Goal: Task Accomplishment & Management: Complete application form

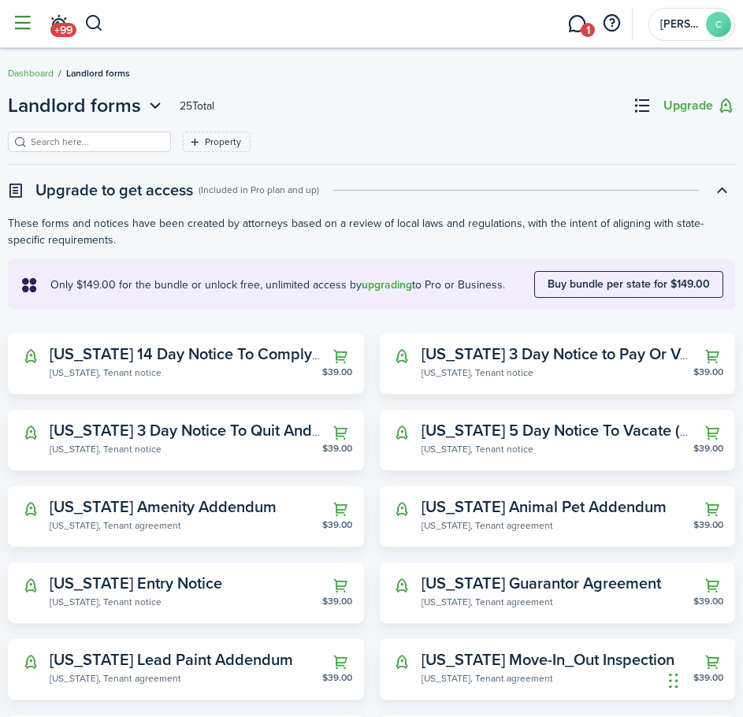
click at [24, 24] on button "button" at bounding box center [22, 24] width 30 height 30
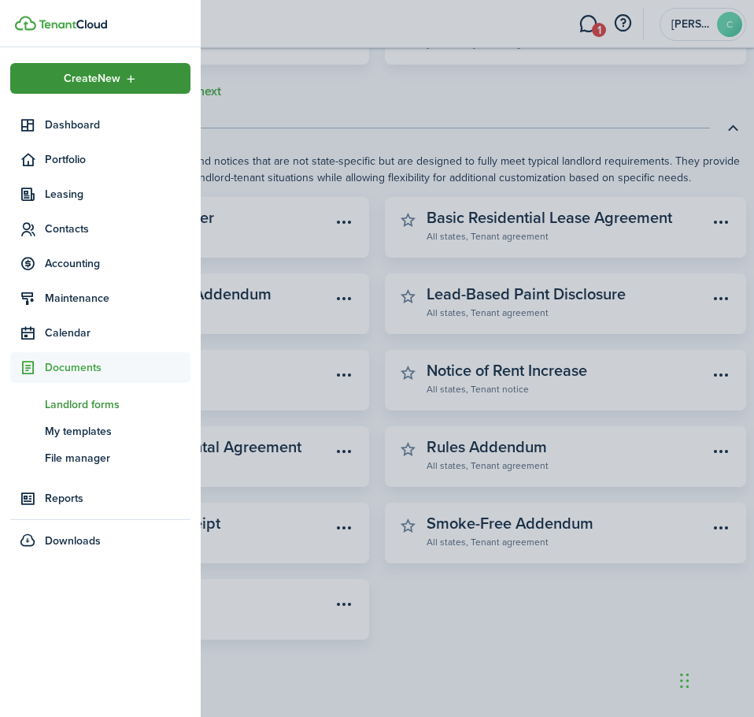
click at [87, 78] on span "Create New" at bounding box center [92, 78] width 57 height 11
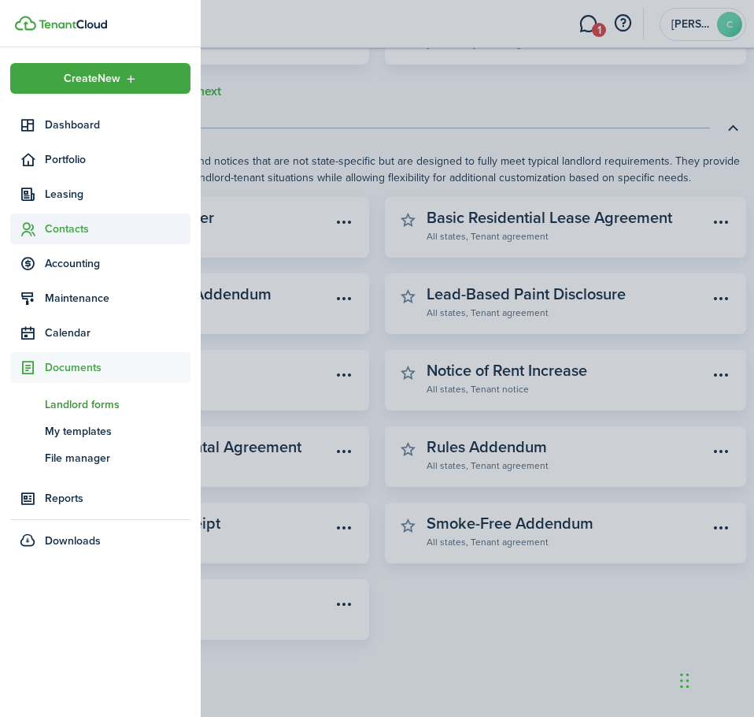
click at [67, 234] on span "Contacts" at bounding box center [118, 229] width 146 height 17
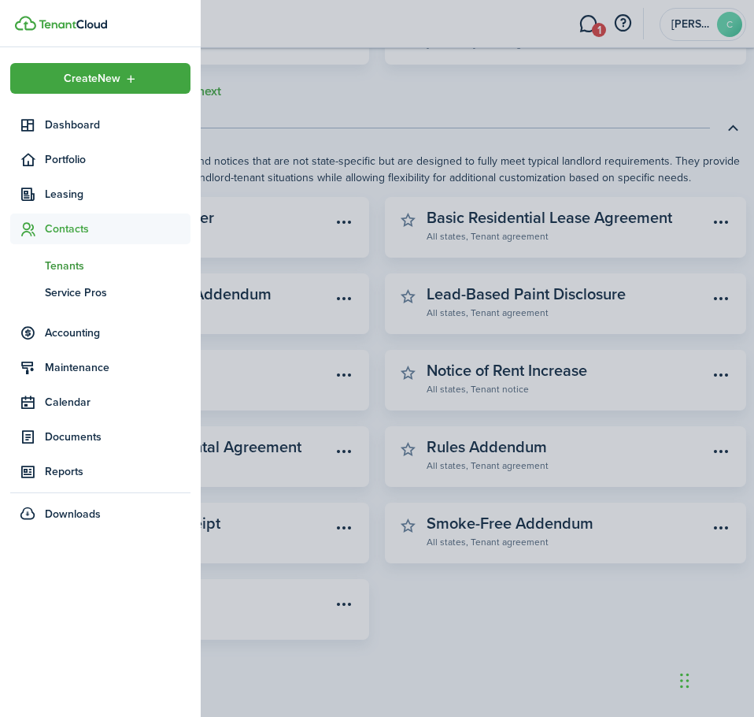
click at [63, 262] on span "Tenants" at bounding box center [118, 266] width 146 height 17
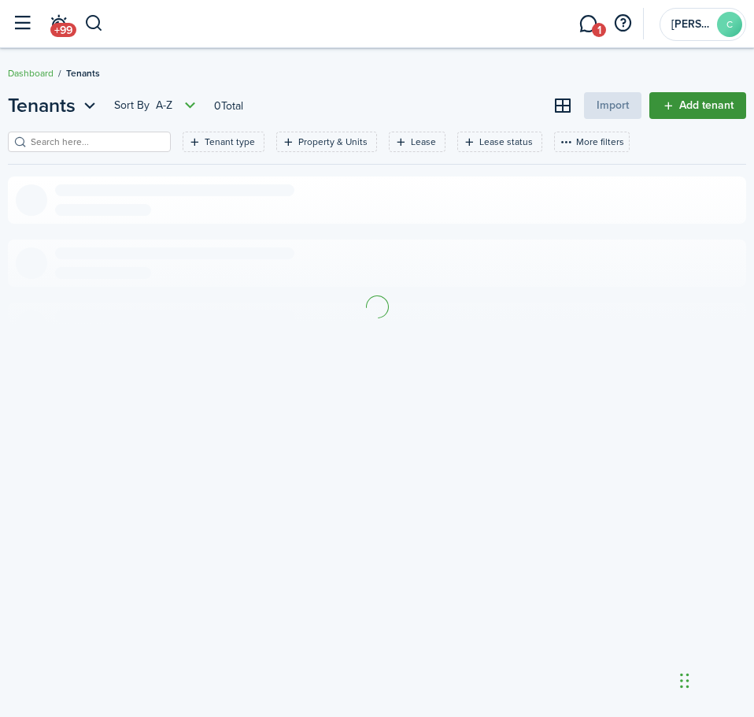
click at [690, 107] on link "Add tenant" at bounding box center [698, 105] width 97 height 27
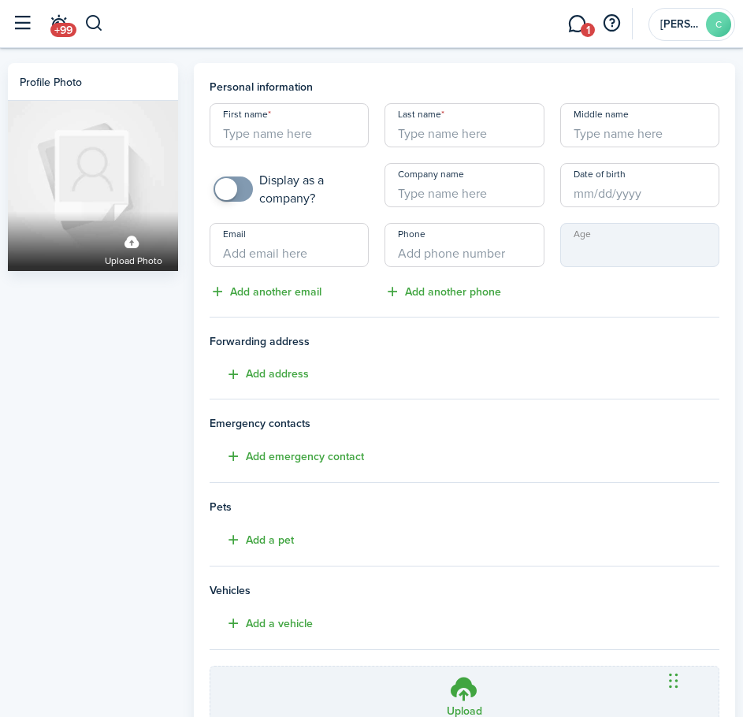
click at [306, 254] on input "Email" at bounding box center [288, 245] width 159 height 44
paste input "[EMAIL_ADDRESS][DOMAIN_NAME]"
type input "[EMAIL_ADDRESS][DOMAIN_NAME]"
click at [269, 128] on input "First name" at bounding box center [288, 125] width 159 height 44
type input "[PERSON_NAME]"
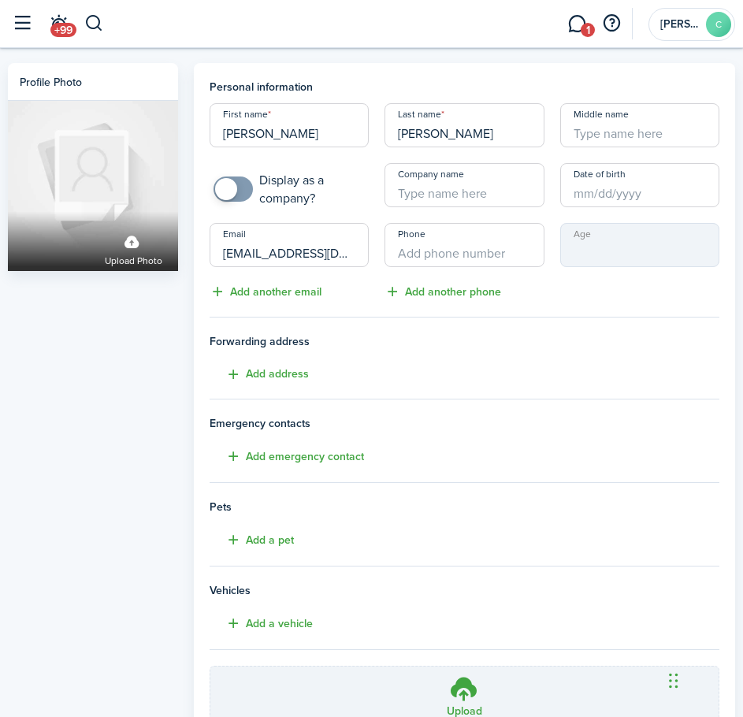
type input "[PERSON_NAME]"
click at [601, 137] on input "Middle name" at bounding box center [639, 125] width 159 height 44
click at [626, 195] on input "Date of birth" at bounding box center [639, 185] width 159 height 44
type input "[PERSON_NAME]"
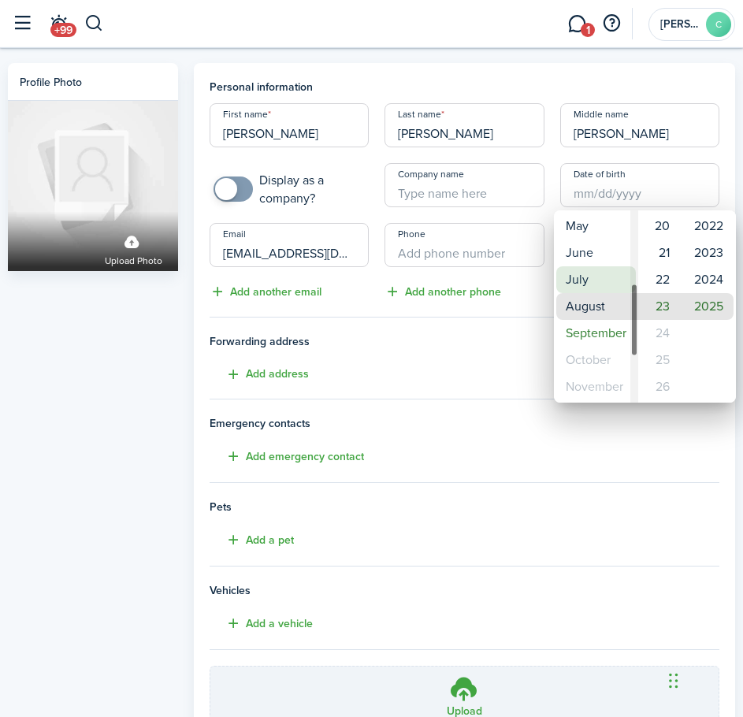
type input "[DATE]"
type input "0"
click at [592, 236] on mbsc-wheel-item "May" at bounding box center [596, 226] width 80 height 27
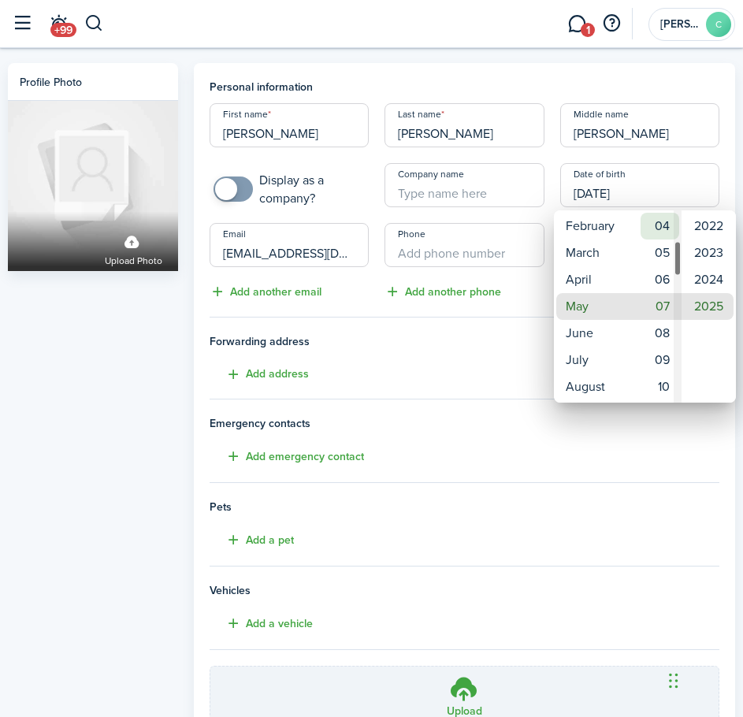
click at [658, 221] on mbsc-wheel-item "04" at bounding box center [659, 226] width 39 height 27
type input "[DATE]"
type input "4"
type input "[DATE]"
type input "8"
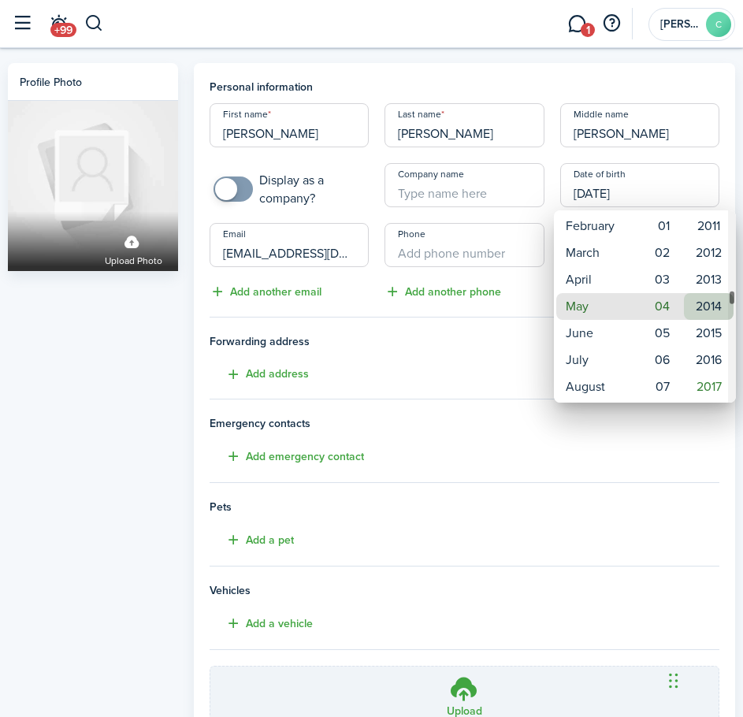
type input "[DATE]"
type input "12"
type input "[DATE]"
type input "17"
type input "[DATE]"
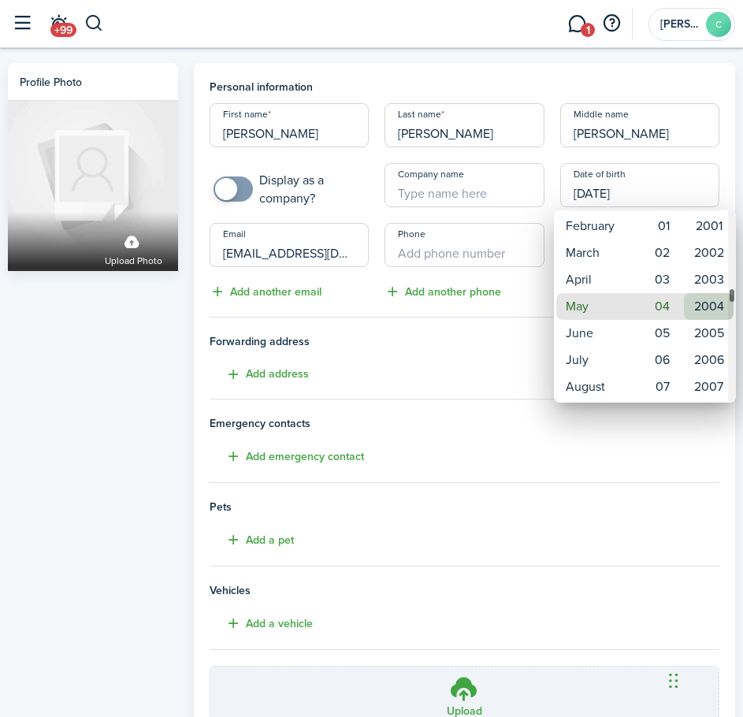
type input "22"
type input "[DATE]"
type input "26"
type input "[DATE]"
type input "30"
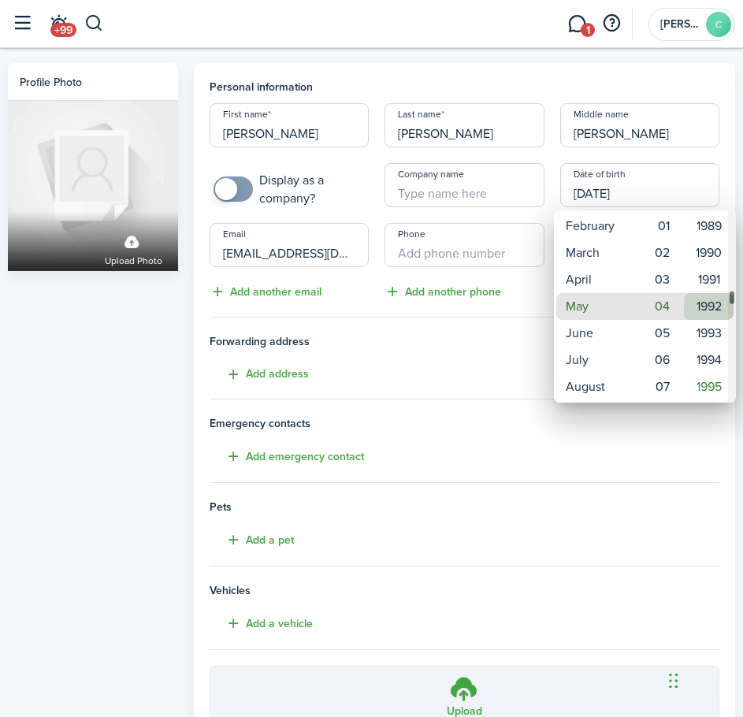
type input "[DATE]"
type input "33"
type input "[DATE]"
type input "35"
type input "[DATE]"
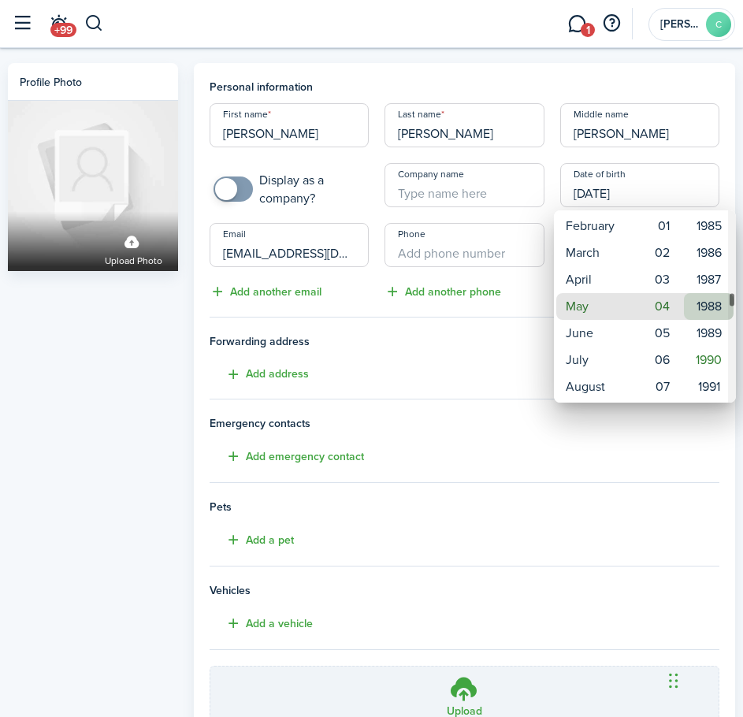
type input "37"
type input "[DATE]"
type input "39"
type input "[DATE]"
type input "40"
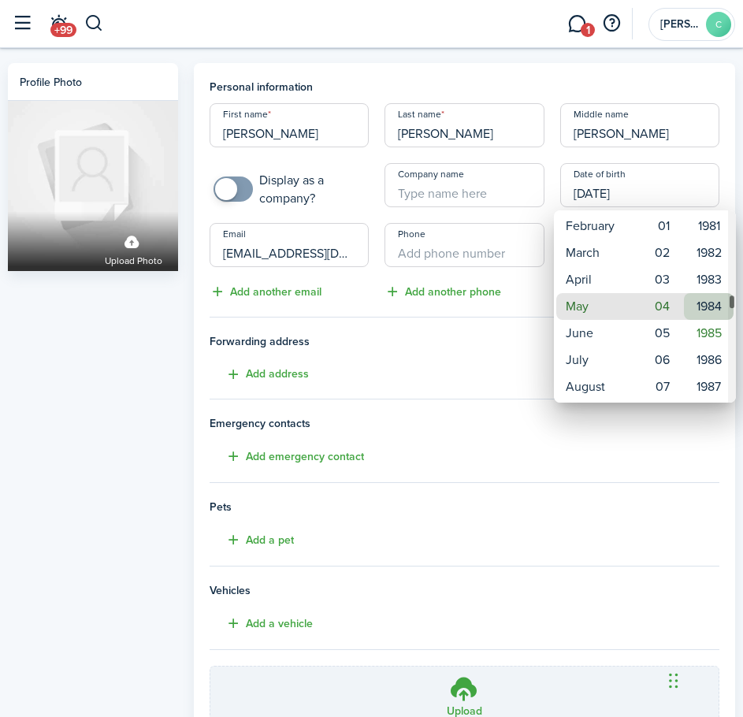
type input "[DATE]"
type input "41"
click at [710, 226] on mbsc-wheel-item "1981" at bounding box center [709, 226] width 50 height 27
type input "[DATE]"
type input "44"
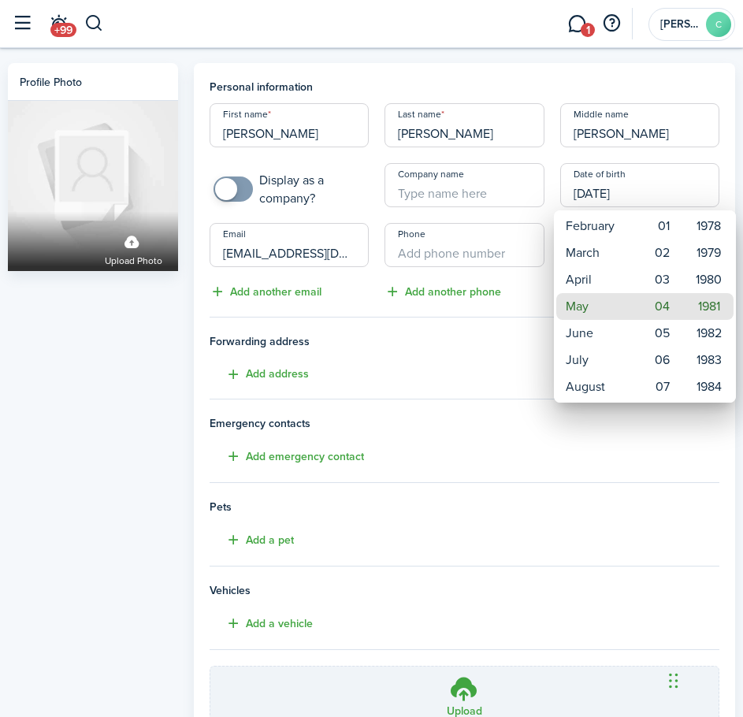
click at [731, 143] on div at bounding box center [371, 358] width 995 height 969
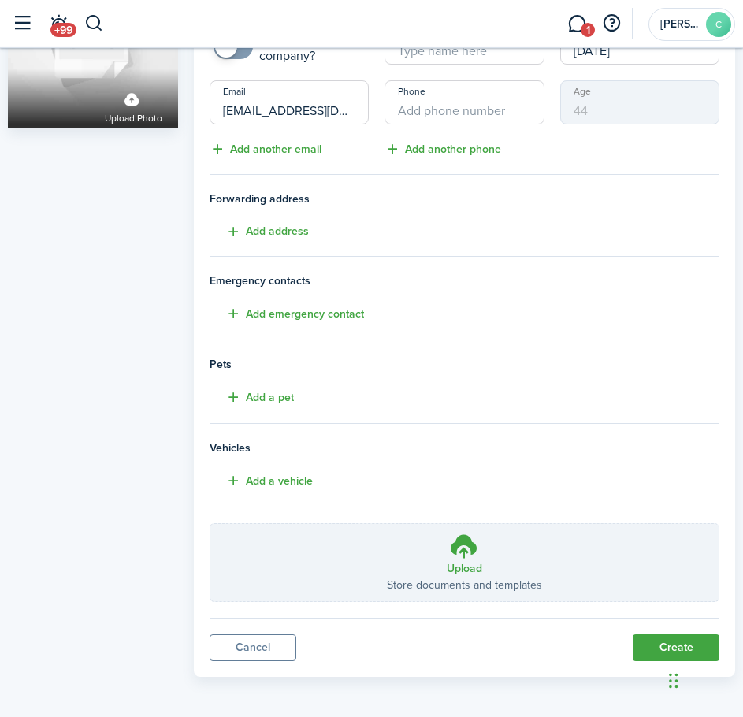
scroll to position [146, 0]
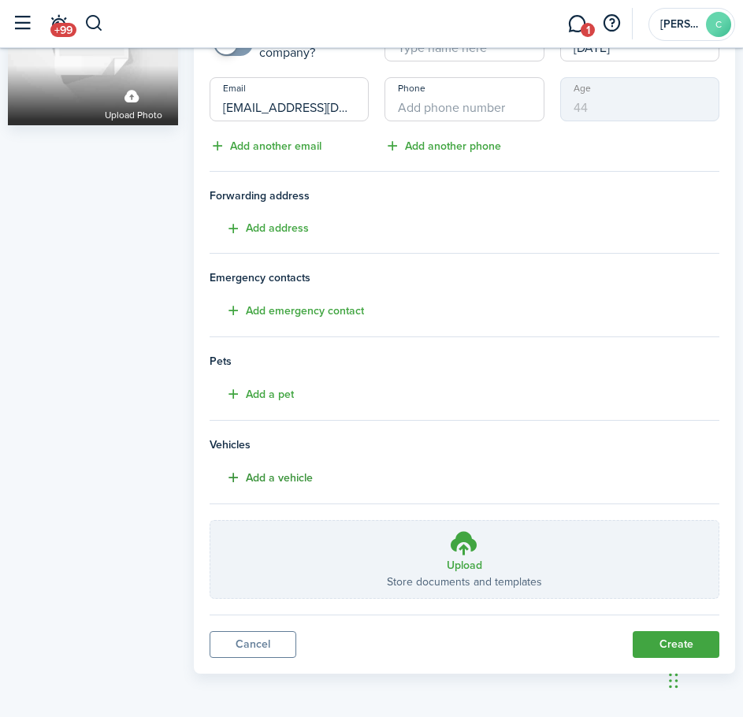
click at [236, 484] on button "Add a vehicle" at bounding box center [260, 478] width 103 height 18
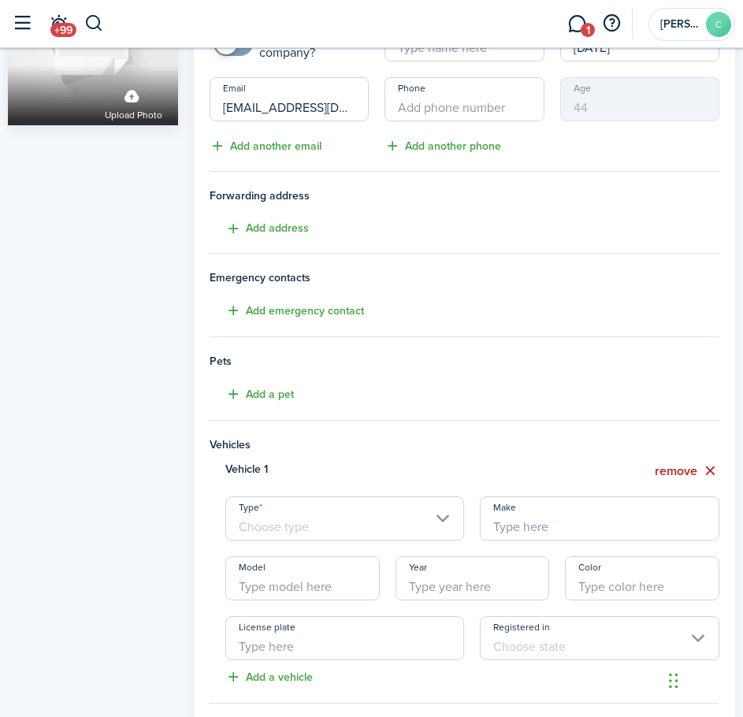
click at [276, 526] on input "Type" at bounding box center [344, 518] width 239 height 44
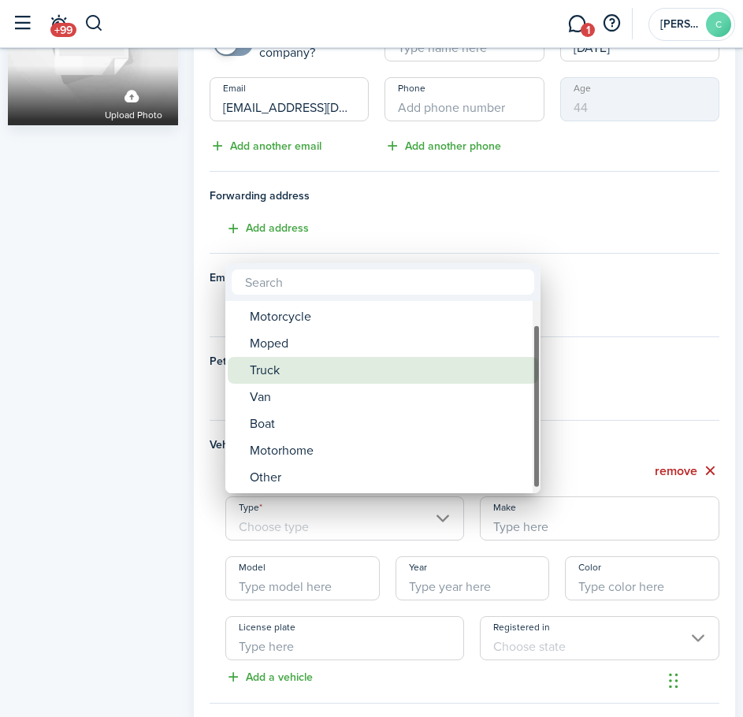
click at [293, 376] on div "Truck" at bounding box center [389, 370] width 279 height 27
type input "Truck"
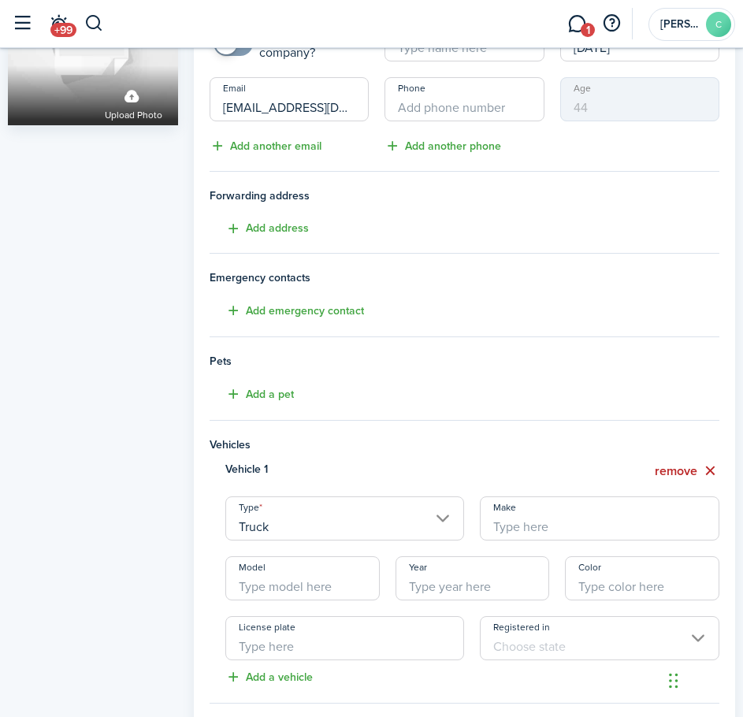
click at [533, 521] on input "Make" at bounding box center [599, 518] width 239 height 44
type input "Dodge"
type input "Nitro"
click at [487, 589] on input "Year" at bounding box center [472, 578] width 154 height 44
type input "2007"
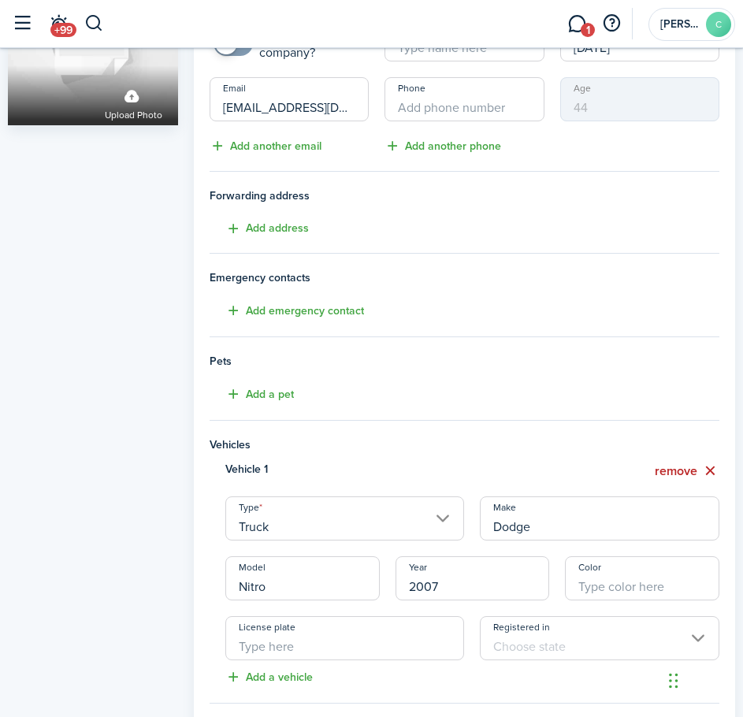
click at [591, 586] on input "Color" at bounding box center [642, 578] width 154 height 44
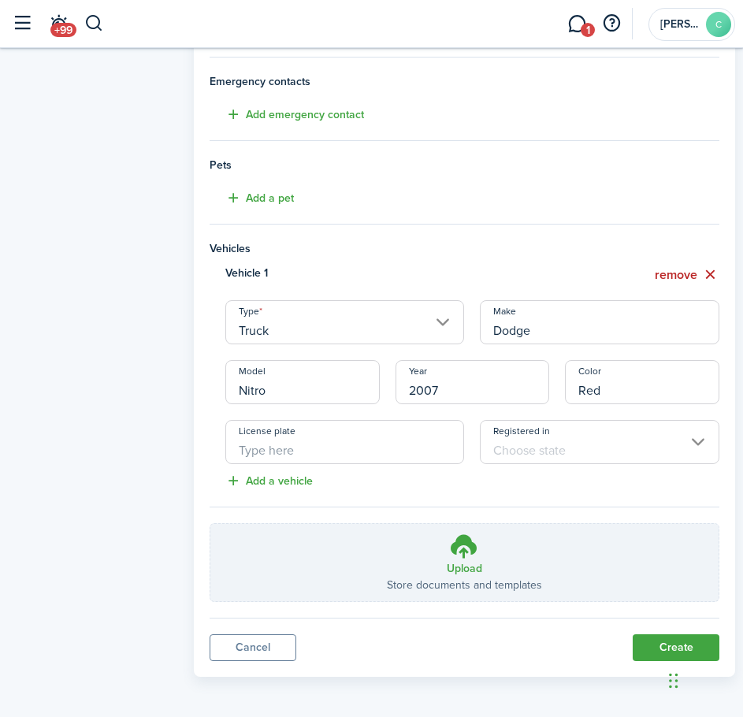
scroll to position [345, 0]
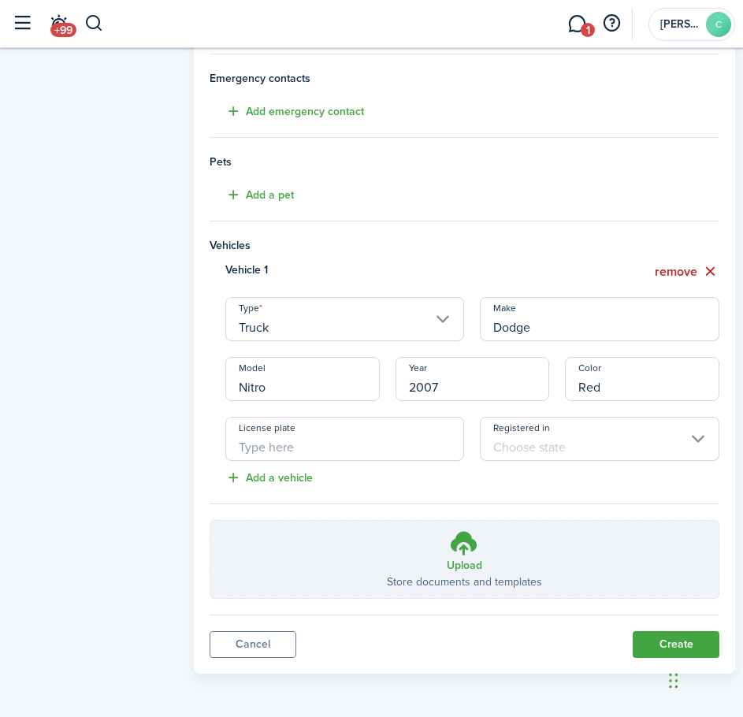
click at [622, 440] on input "Registered in" at bounding box center [599, 439] width 239 height 44
type input "Red"
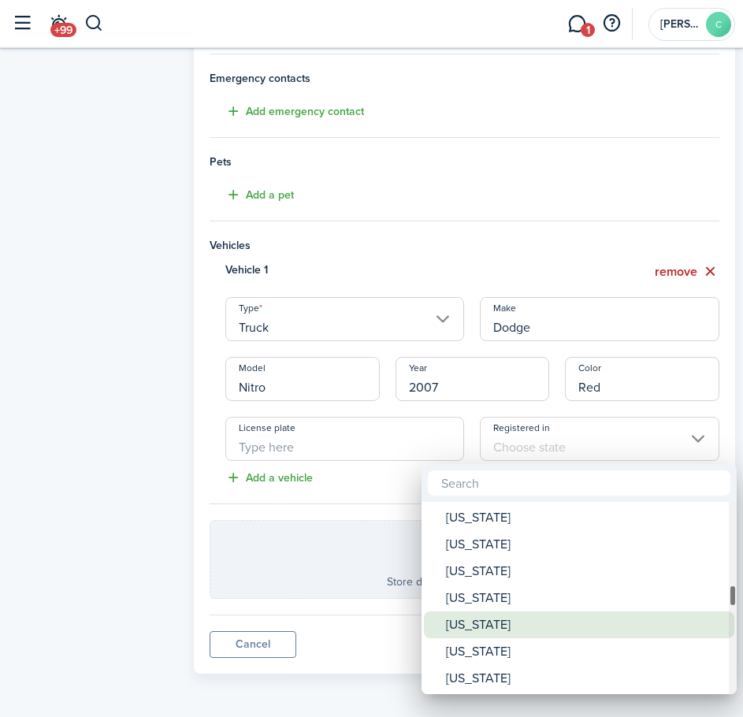
click at [516, 618] on div "[US_STATE]" at bounding box center [585, 624] width 279 height 27
type input "[US_STATE]"
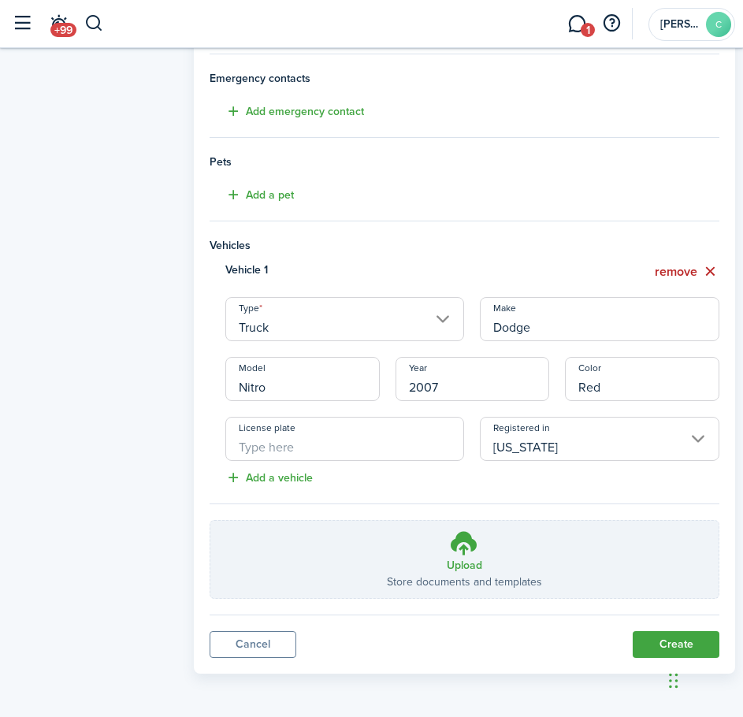
click at [154, 451] on div "Profile photo Upload photo" at bounding box center [93, 195] width 186 height 955
click at [658, 649] on button "Create" at bounding box center [675, 644] width 87 height 27
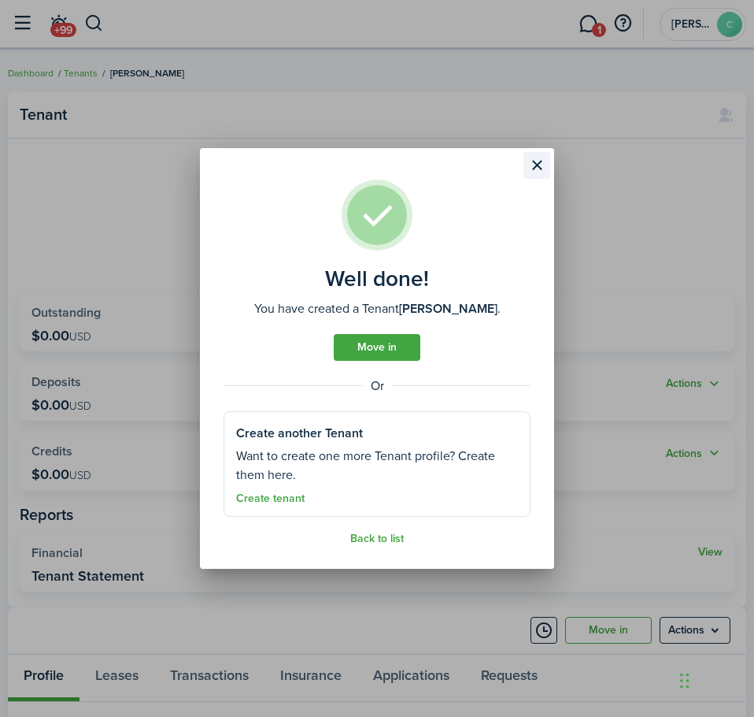
click at [539, 160] on button "Close modal" at bounding box center [537, 165] width 27 height 27
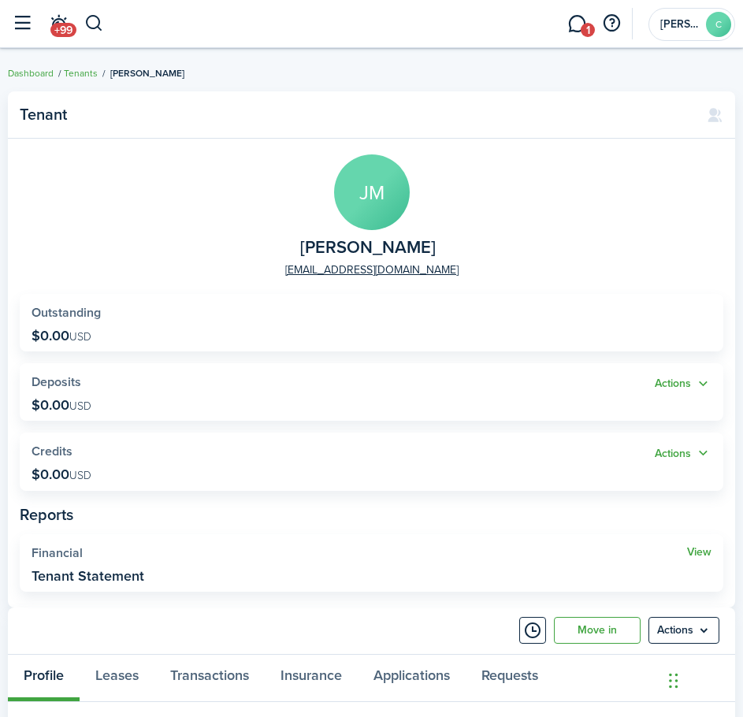
scroll to position [236, 0]
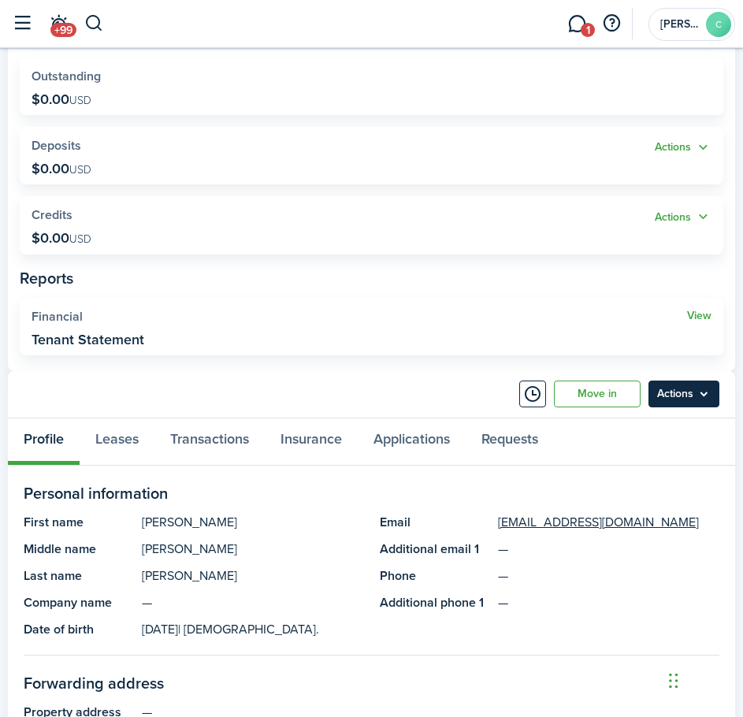
click at [669, 387] on menu-btn "Actions" at bounding box center [683, 393] width 71 height 27
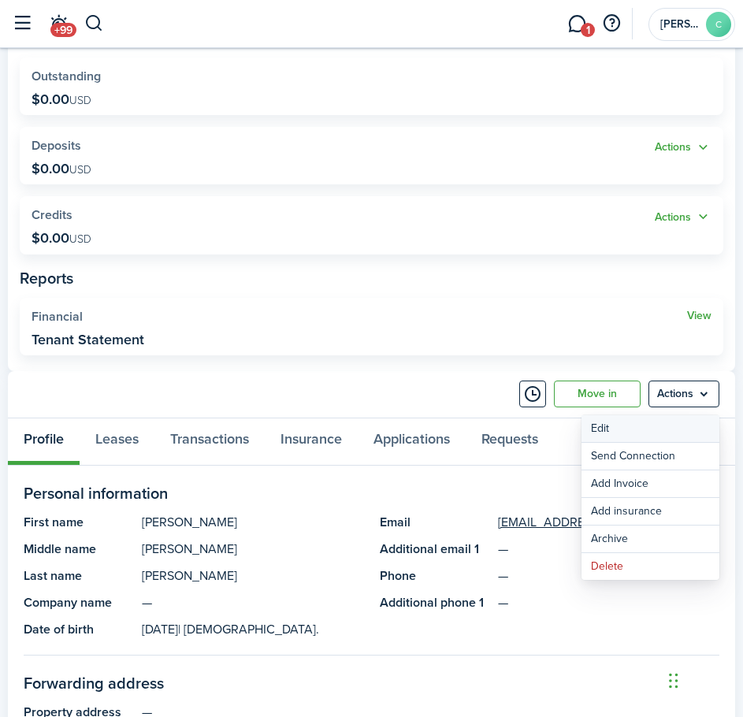
click at [628, 424] on link "Edit" at bounding box center [650, 428] width 138 height 27
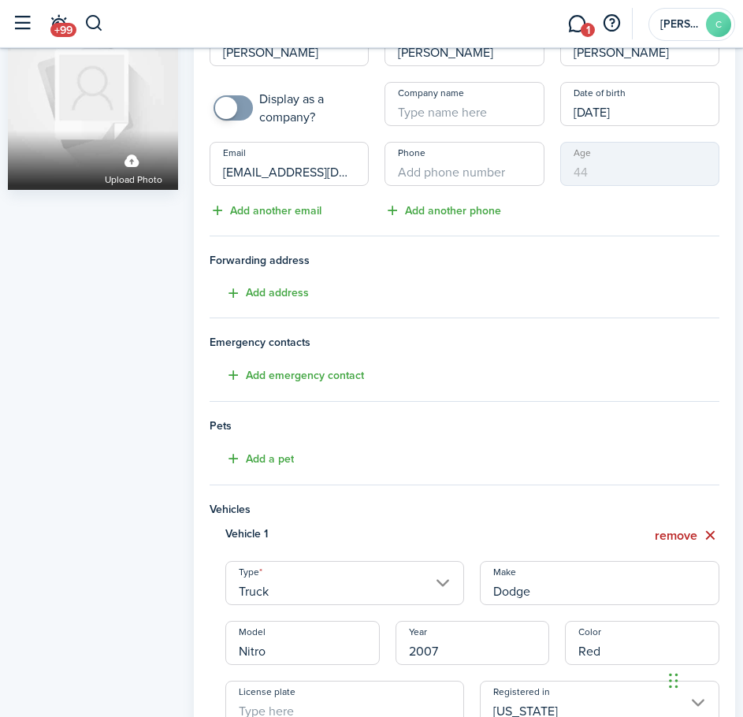
scroll to position [30, 0]
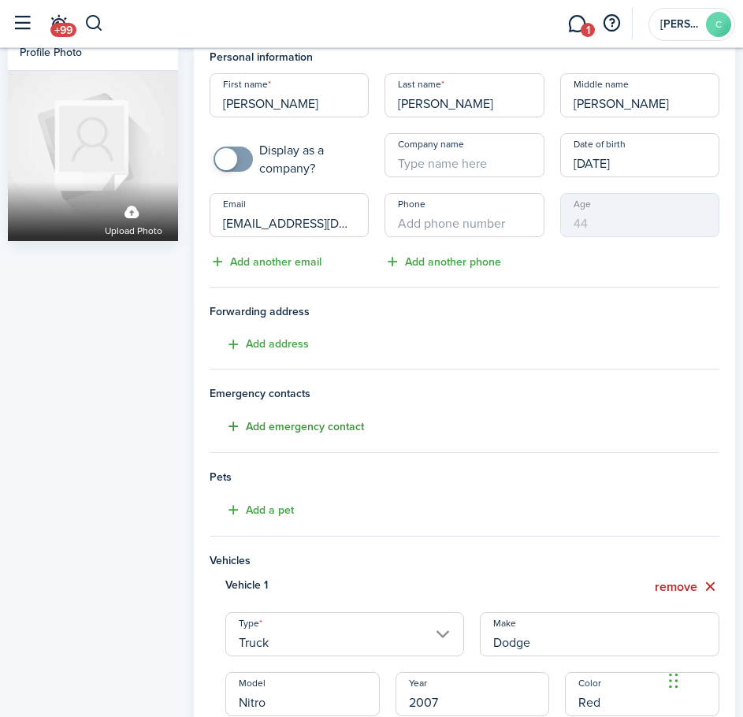
click at [239, 430] on button "Add emergency contact" at bounding box center [286, 426] width 154 height 18
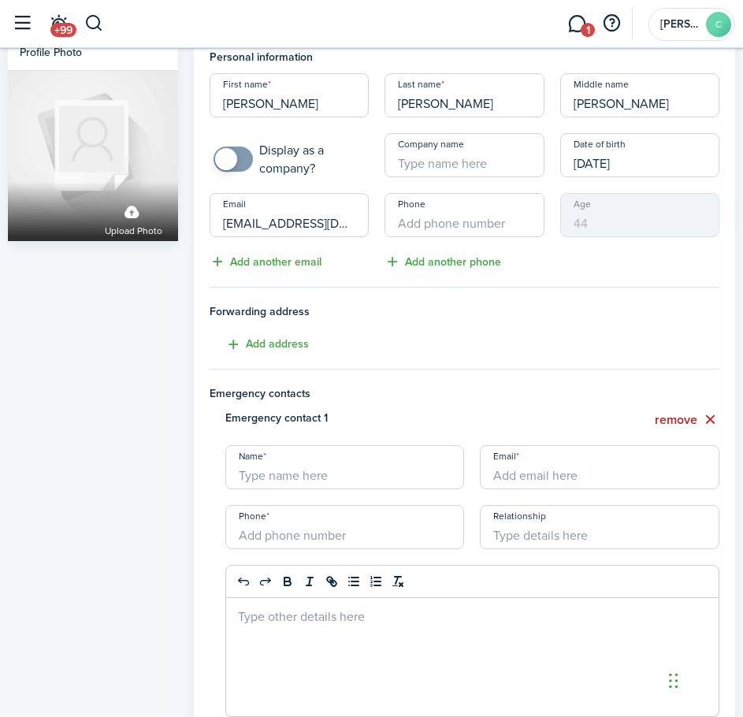
click at [311, 479] on input "Name" at bounding box center [344, 467] width 239 height 44
paste input "[PERSON_NAME]"
type input "[PERSON_NAME]"
click at [176, 469] on div "Profile photo Upload photo" at bounding box center [93, 672] width 186 height 1278
click at [295, 530] on input "Phone" at bounding box center [344, 527] width 239 height 44
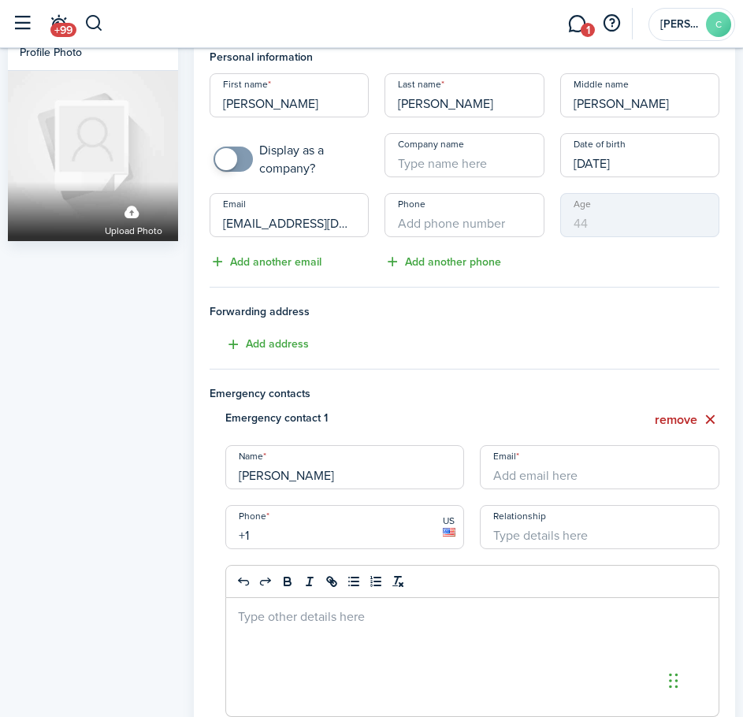
paste input "[PHONE_NUMBER]"
type input "[PHONE_NUMBER]"
click at [536, 540] on input "Relationship" at bounding box center [599, 527] width 239 height 44
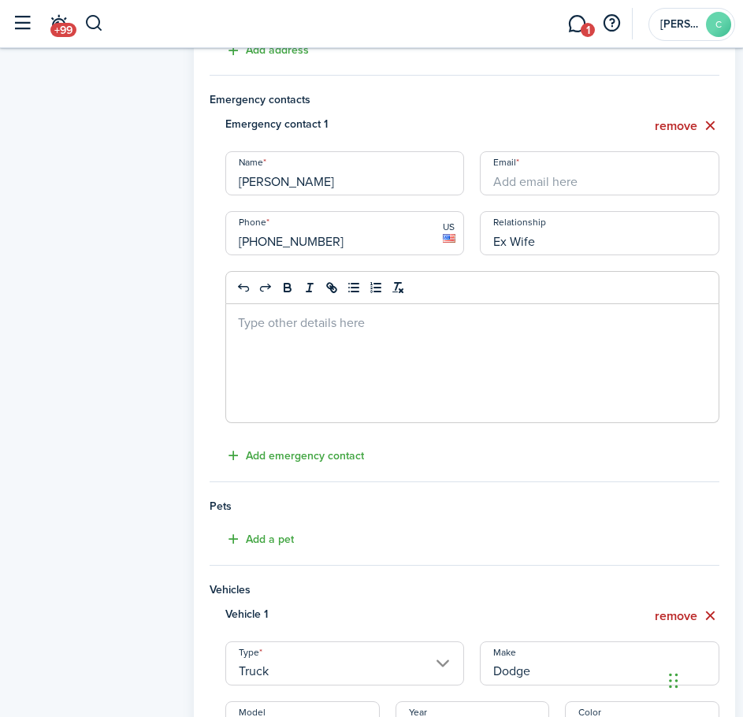
scroll to position [345, 0]
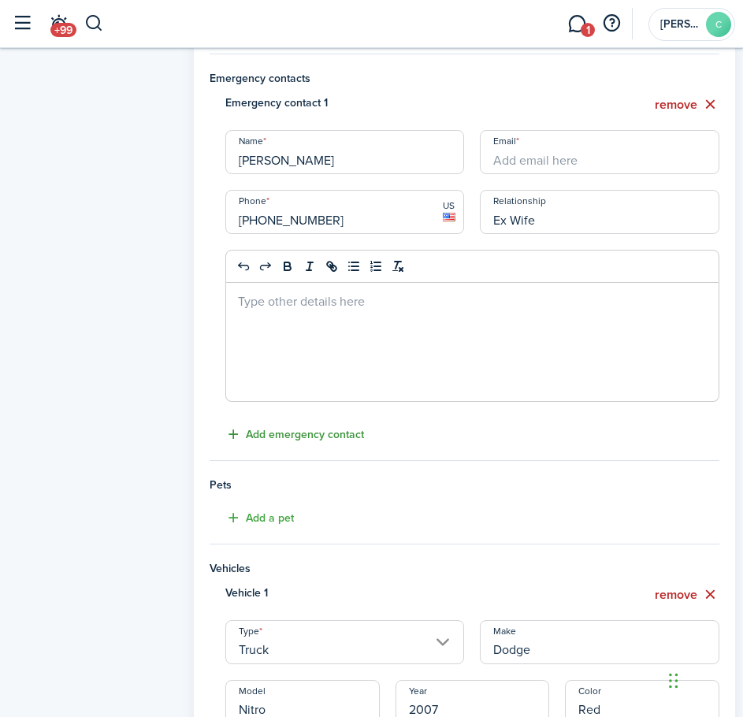
type input "Ex Wife"
click at [261, 439] on button "Add emergency contact" at bounding box center [286, 434] width 154 height 18
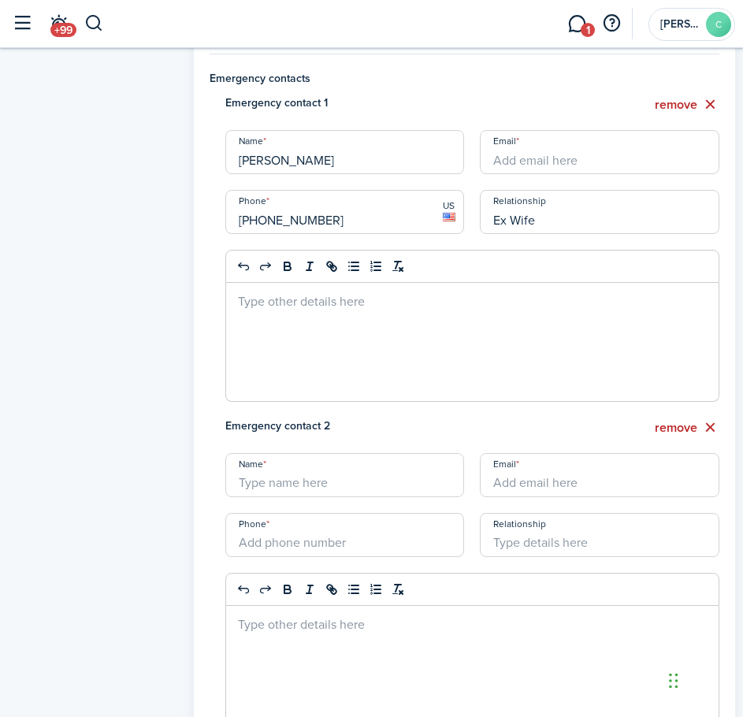
click at [304, 483] on input "Name" at bounding box center [344, 475] width 239 height 44
paste input "[PERSON_NAME]"
type input "[PERSON_NAME]"
click at [281, 543] on input "Phone" at bounding box center [344, 535] width 239 height 44
paste input "[PHONE_NUMBER]"
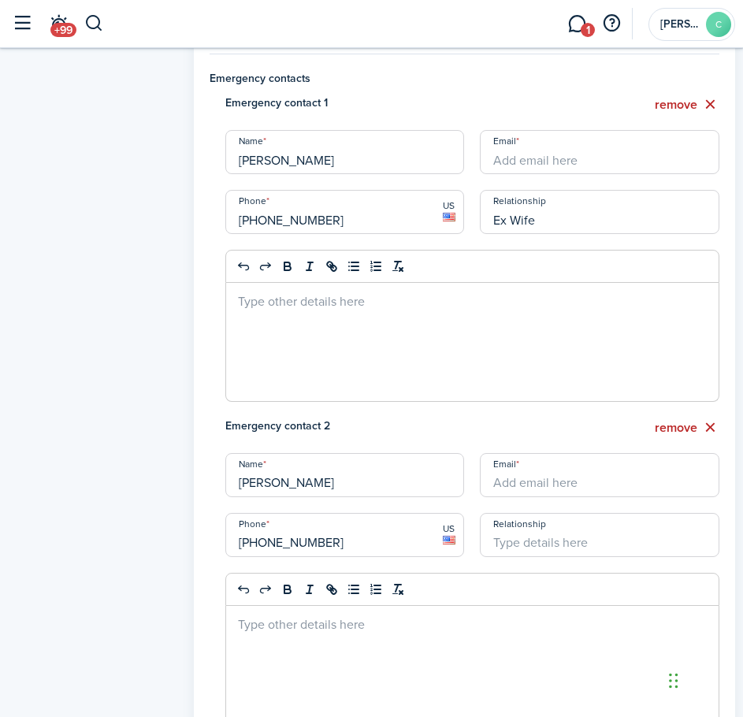
type input "[PHONE_NUMBER]"
click at [549, 543] on input "Relationship" at bounding box center [599, 535] width 239 height 44
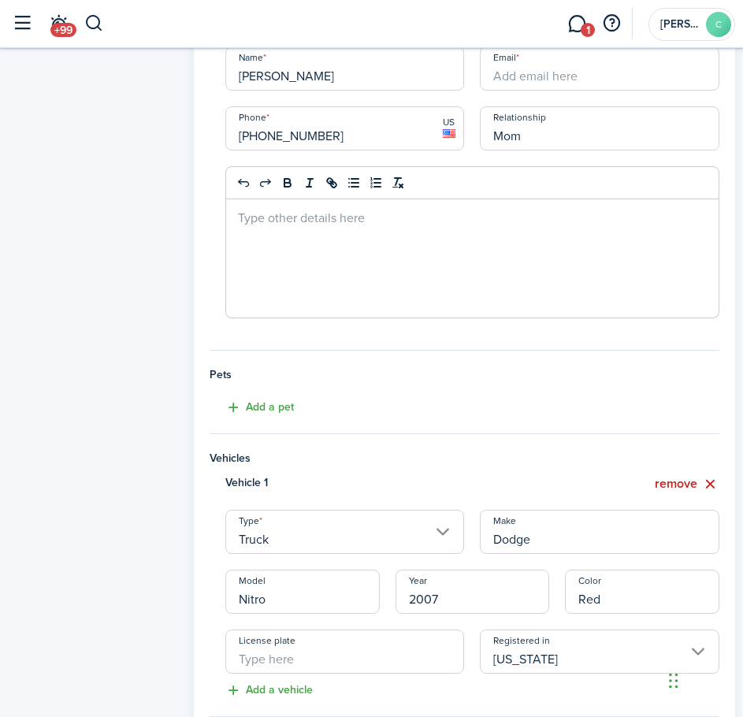
scroll to position [964, 0]
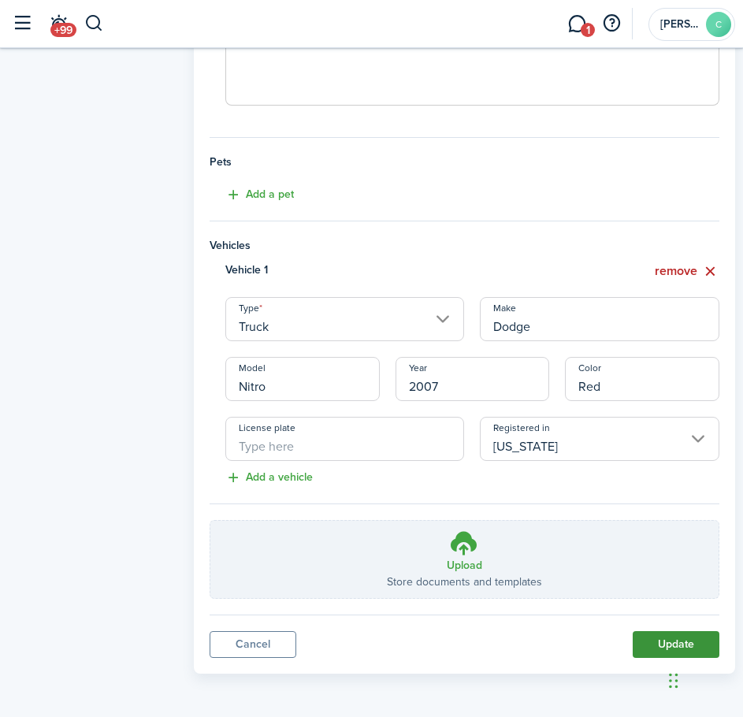
type input "Mom"
click at [652, 649] on button "Update" at bounding box center [675, 644] width 87 height 27
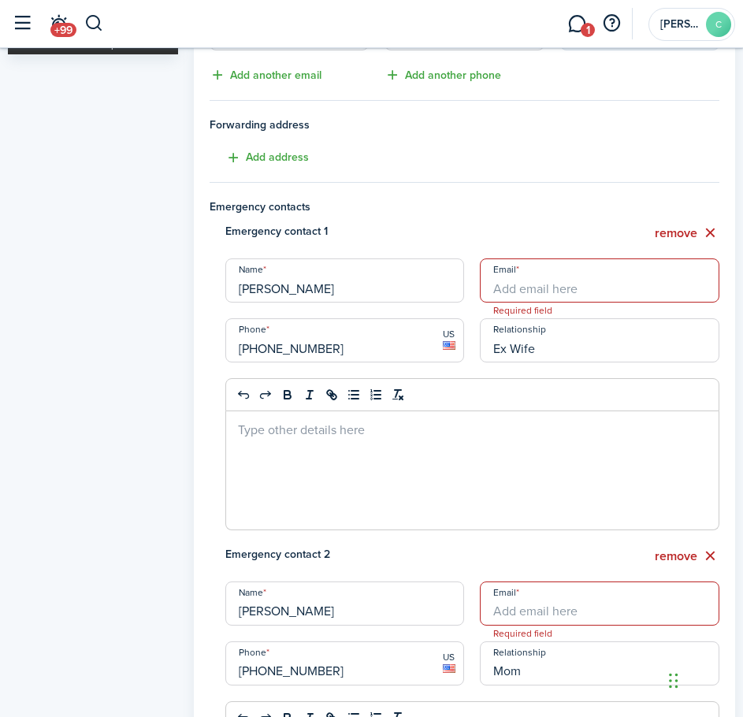
scroll to position [255, 0]
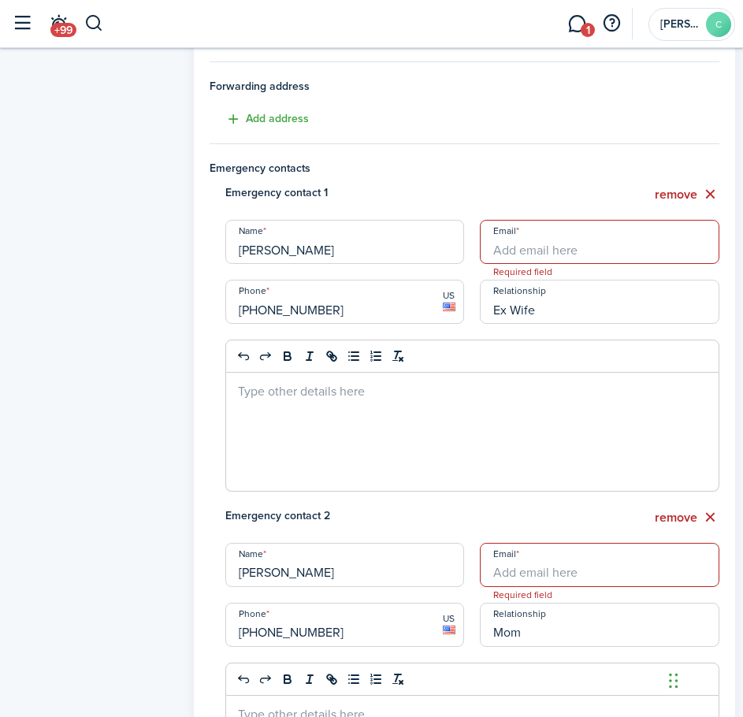
click at [545, 248] on input "Email" at bounding box center [599, 242] width 239 height 44
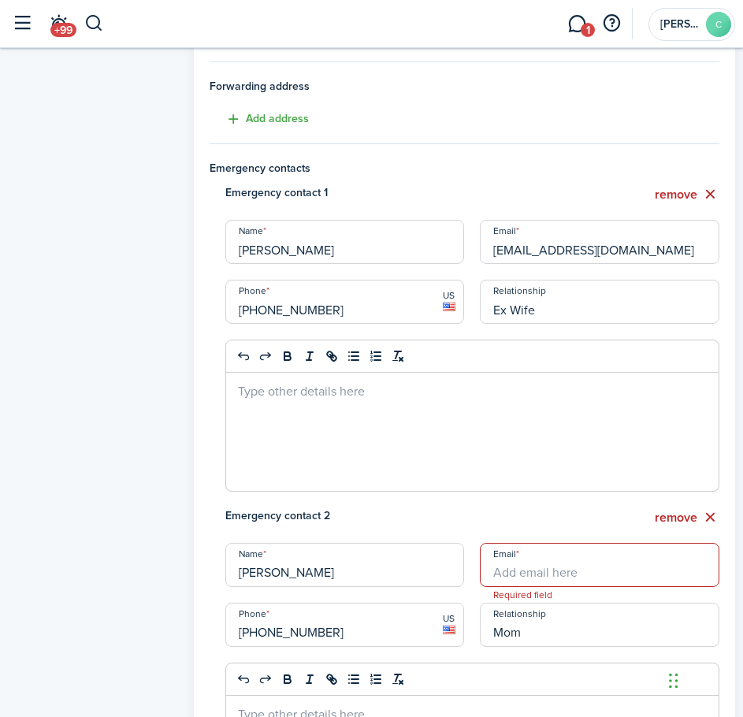
drag, startPoint x: 599, startPoint y: 244, endPoint x: 468, endPoint y: 250, distance: 131.6
click at [468, 250] on div "Emergency contact 1 remove Name [PERSON_NAME] Email [EMAIL_ADDRESS][DOMAIN_NAME…" at bounding box center [464, 345] width 525 height 323
type input "[EMAIL_ADDRESS][DOMAIN_NAME]"
click at [513, 581] on input "Email" at bounding box center [599, 565] width 239 height 44
paste input "[EMAIL_ADDRESS][DOMAIN_NAME]"
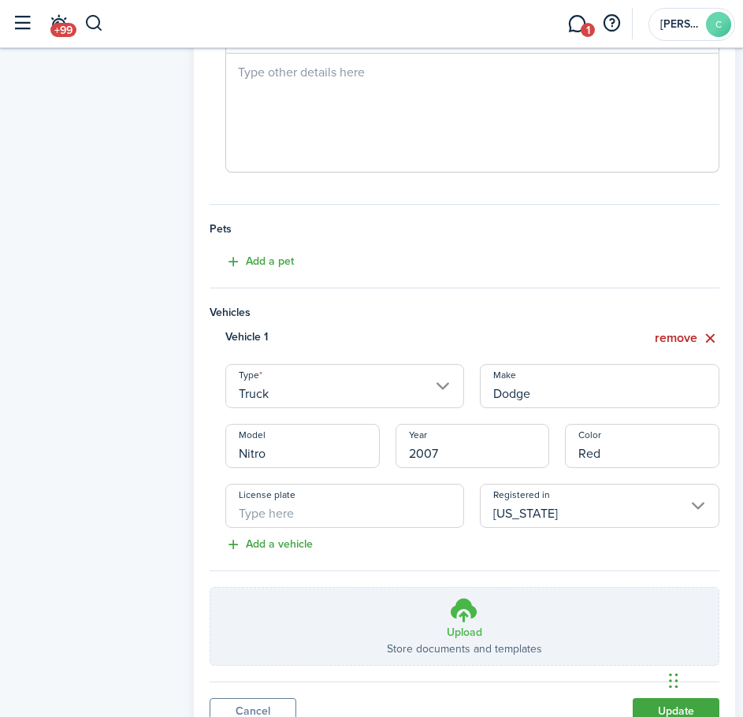
scroll to position [964, 0]
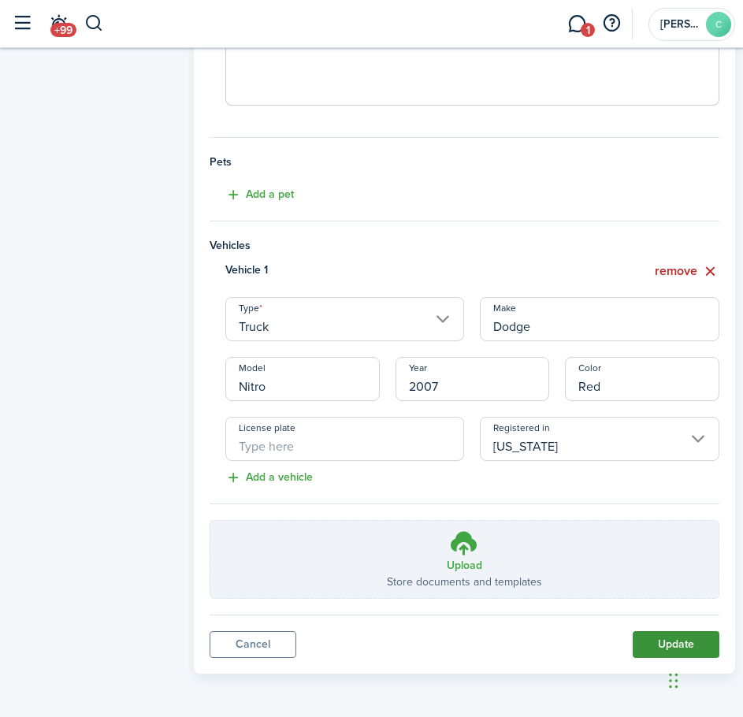
type input "[EMAIL_ADDRESS][DOMAIN_NAME]"
click at [661, 653] on button "Update" at bounding box center [675, 644] width 87 height 27
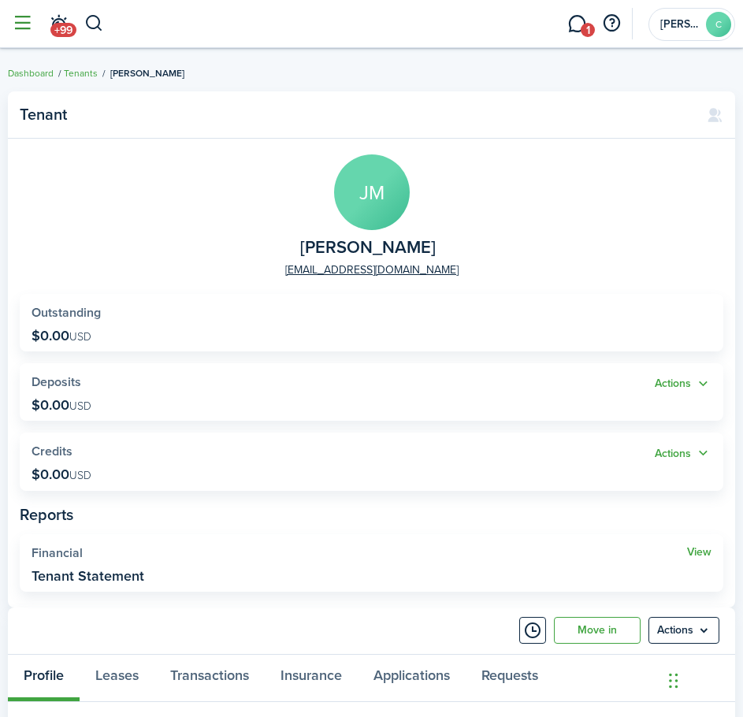
click at [16, 27] on button "button" at bounding box center [22, 24] width 30 height 30
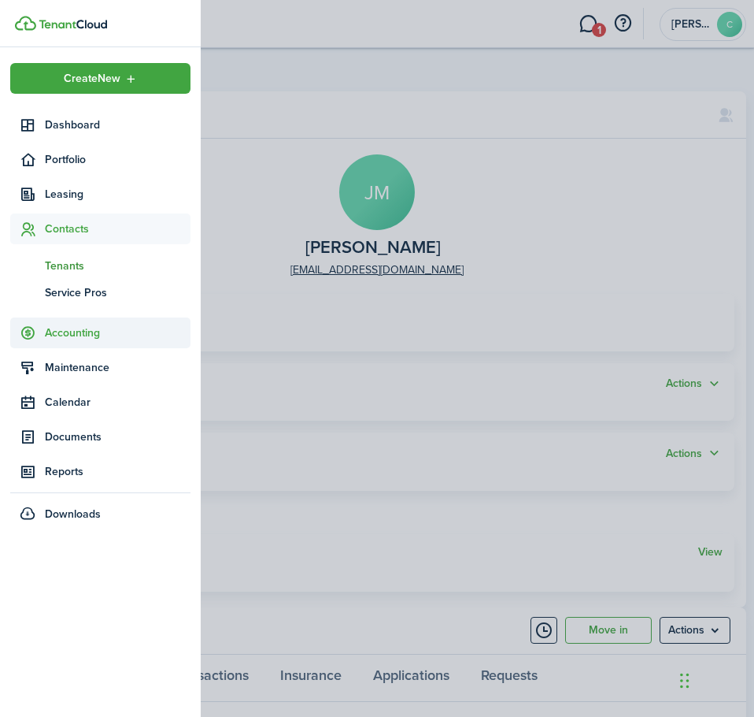
click at [70, 332] on span "Accounting" at bounding box center [118, 332] width 146 height 17
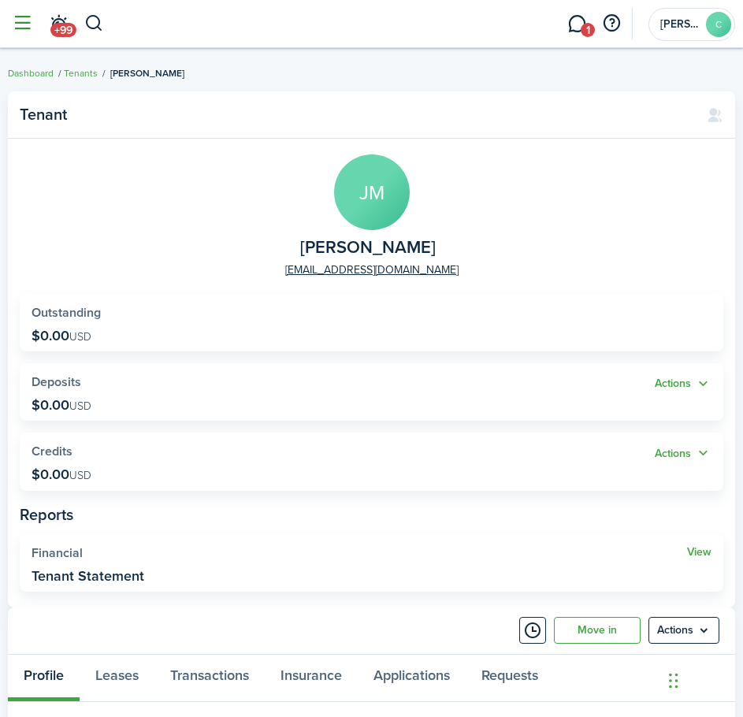
click at [30, 32] on button "button" at bounding box center [22, 24] width 30 height 30
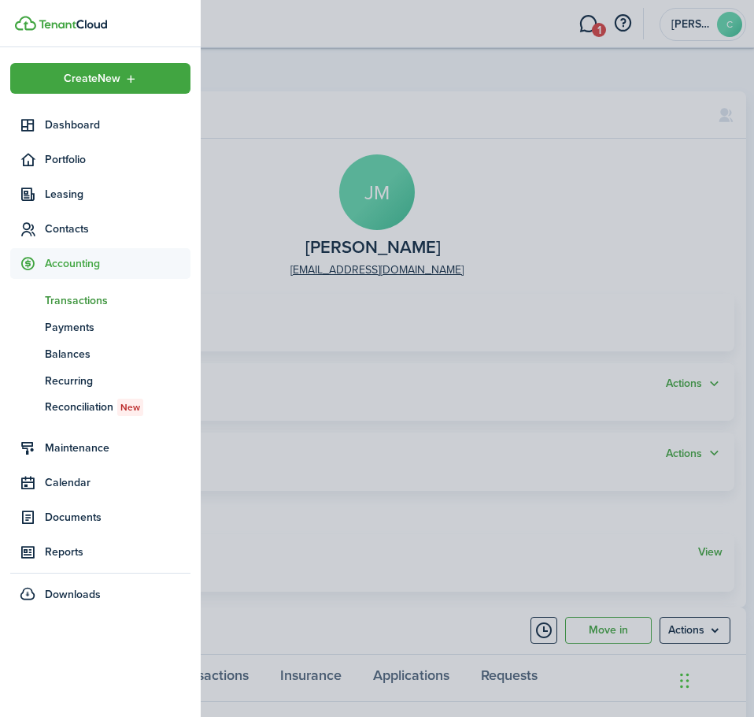
click at [71, 295] on span "Transactions" at bounding box center [118, 300] width 146 height 17
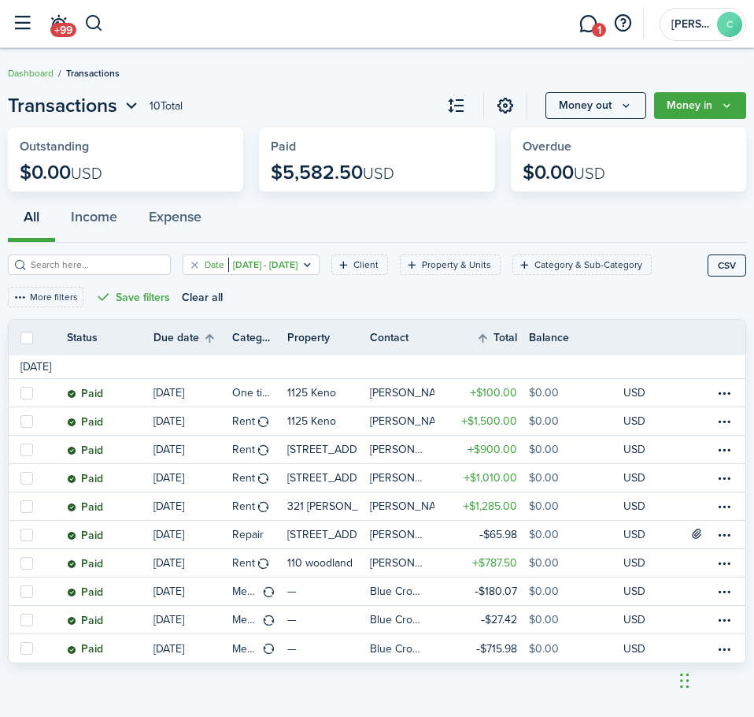
click at [253, 269] on filter-tag-value "[DATE] - [DATE]" at bounding box center [262, 265] width 69 height 14
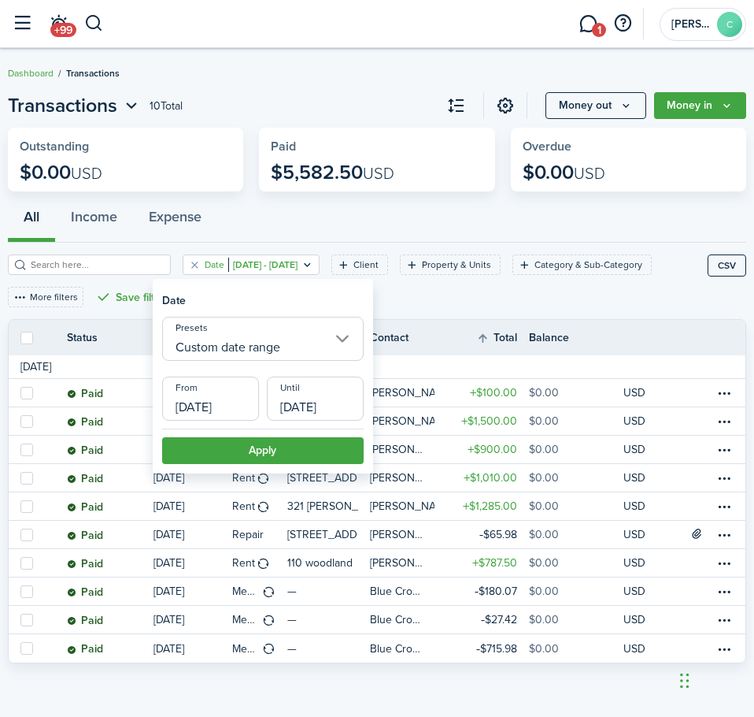
click at [262, 342] on input "Custom date range" at bounding box center [263, 339] width 202 height 44
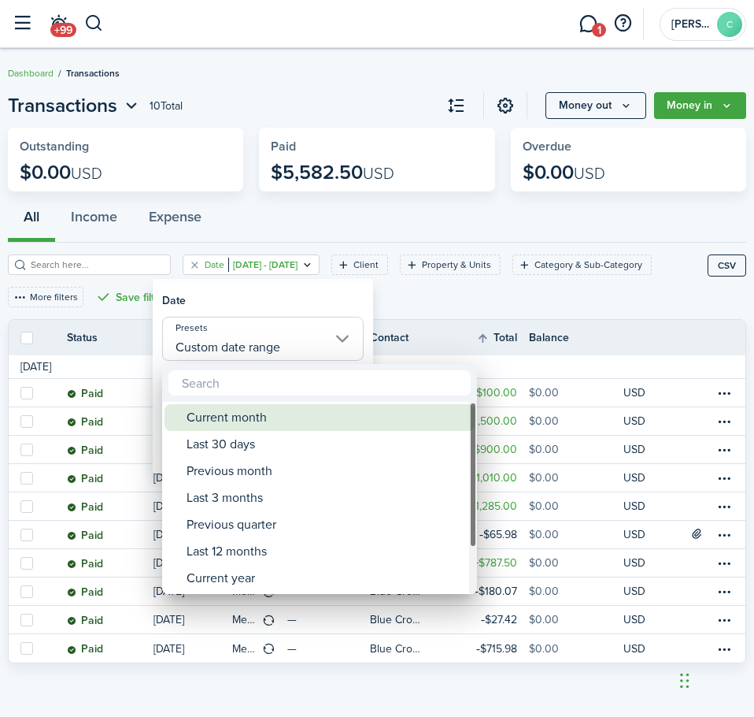
click at [257, 424] on div "Current month" at bounding box center [326, 417] width 279 height 27
type input "Current month"
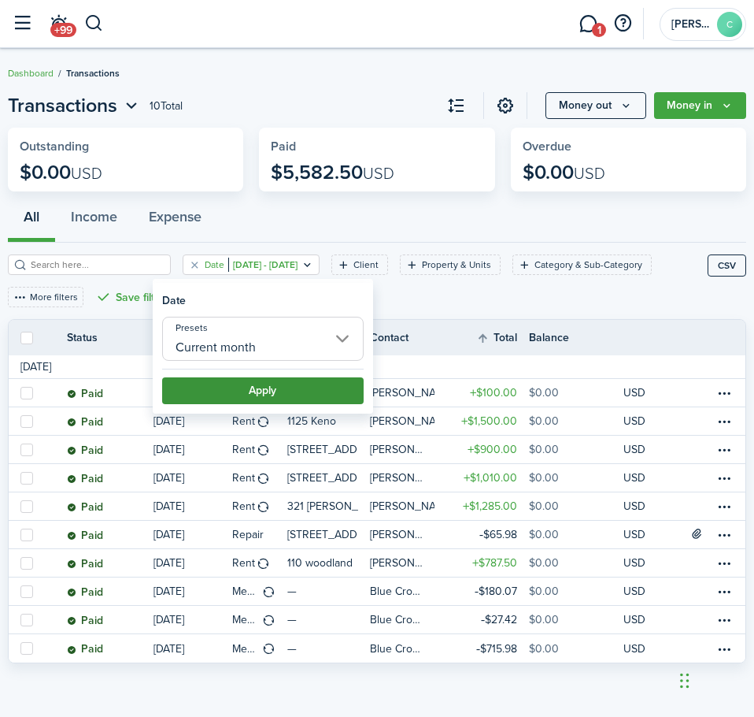
click at [245, 395] on button "Apply" at bounding box center [263, 390] width 202 height 27
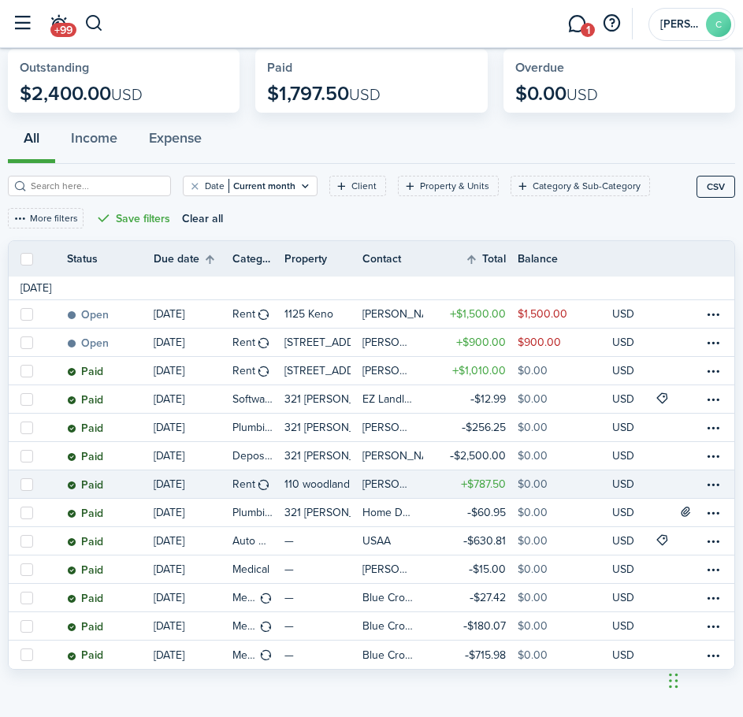
scroll to position [83, 0]
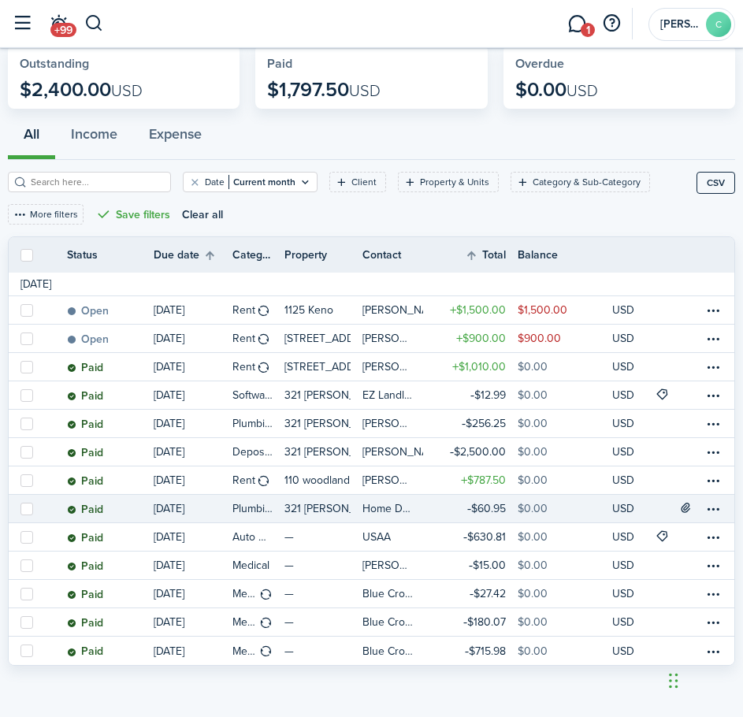
click at [290, 508] on p "321 [PERSON_NAME]" at bounding box center [317, 508] width 66 height 17
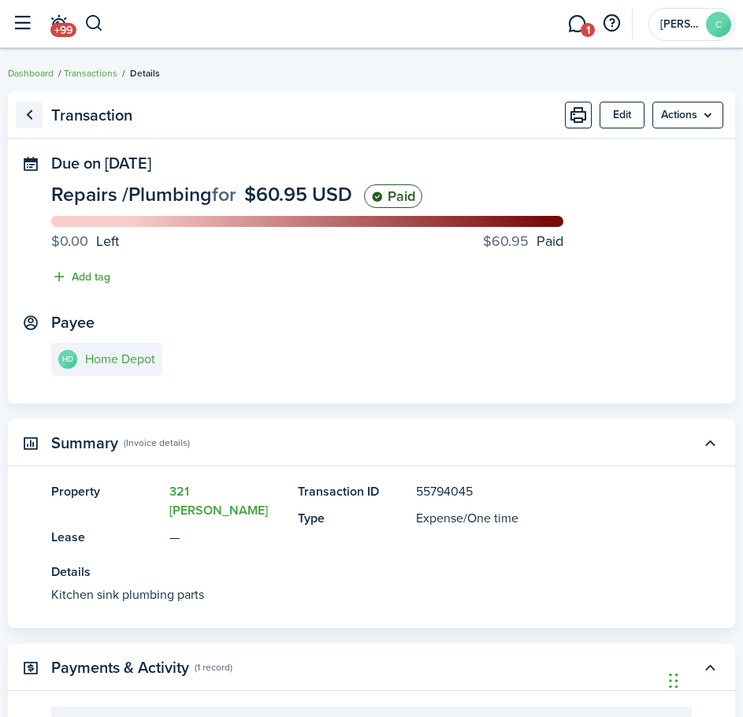
click at [24, 110] on link "Go back" at bounding box center [29, 115] width 27 height 27
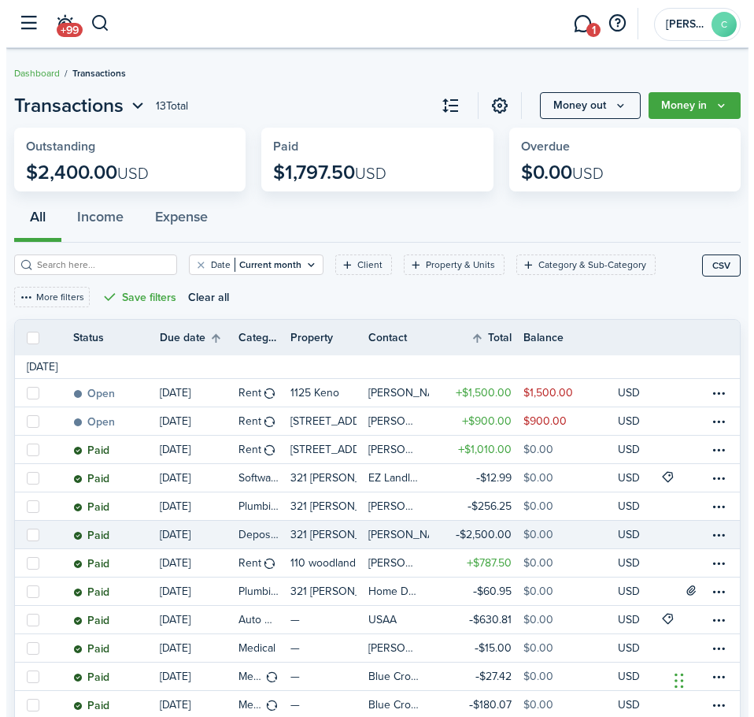
scroll to position [83, 0]
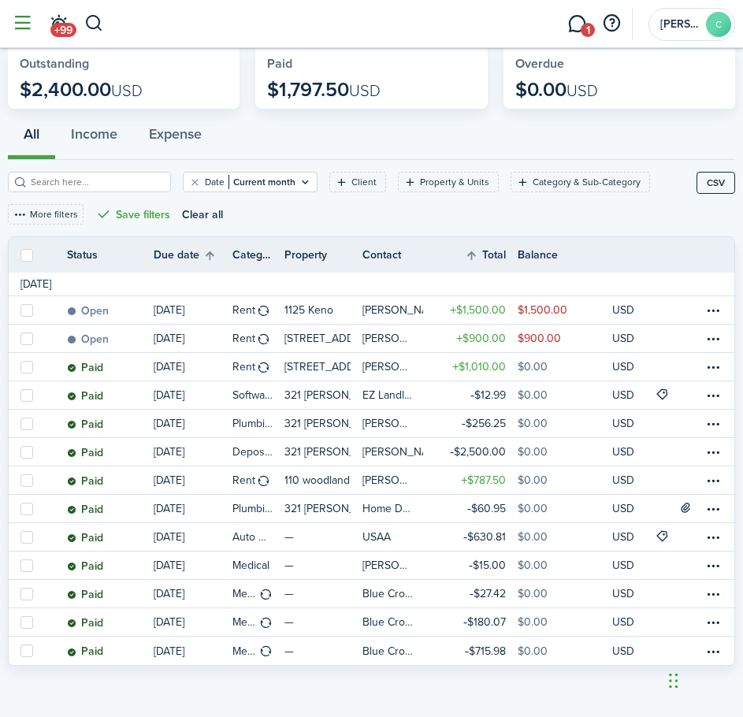
click at [18, 34] on button "button" at bounding box center [22, 24] width 30 height 30
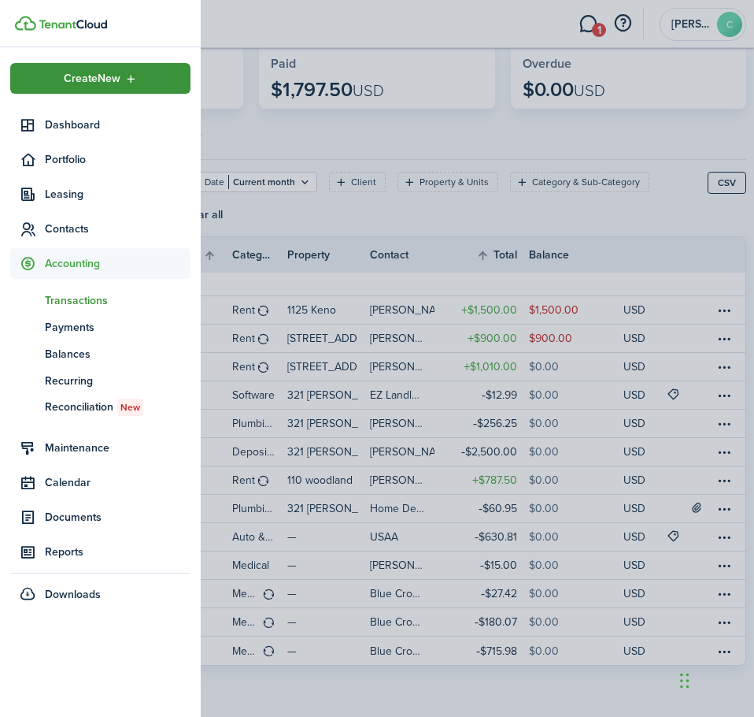
click at [80, 74] on span "Create New" at bounding box center [92, 78] width 57 height 11
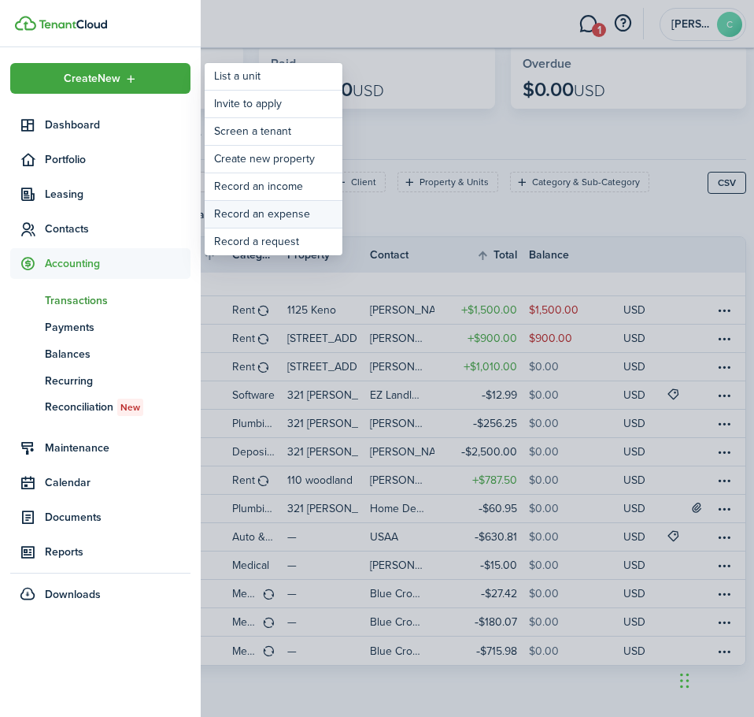
click at [261, 218] on link "Record an expense" at bounding box center [274, 214] width 138 height 27
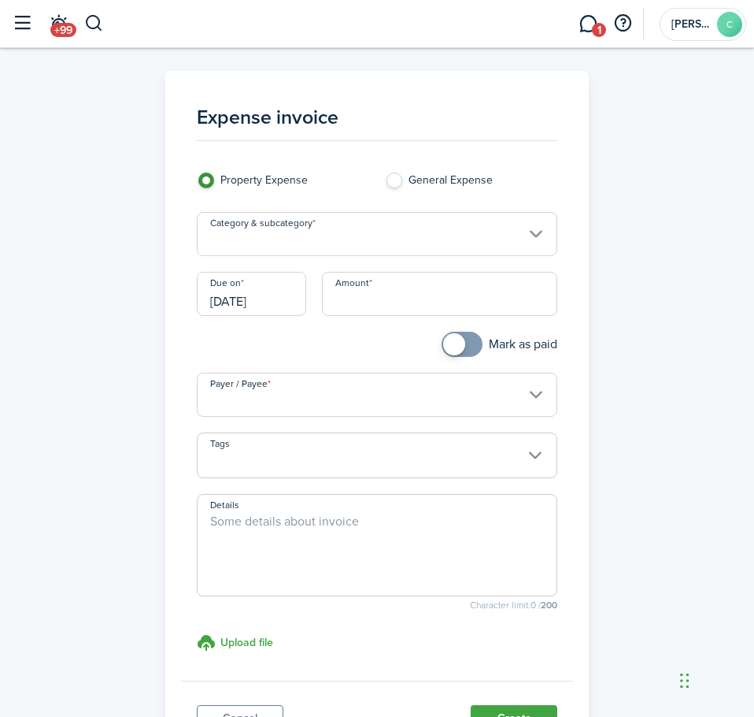
click at [354, 239] on input "Category & subcategory" at bounding box center [377, 234] width 361 height 44
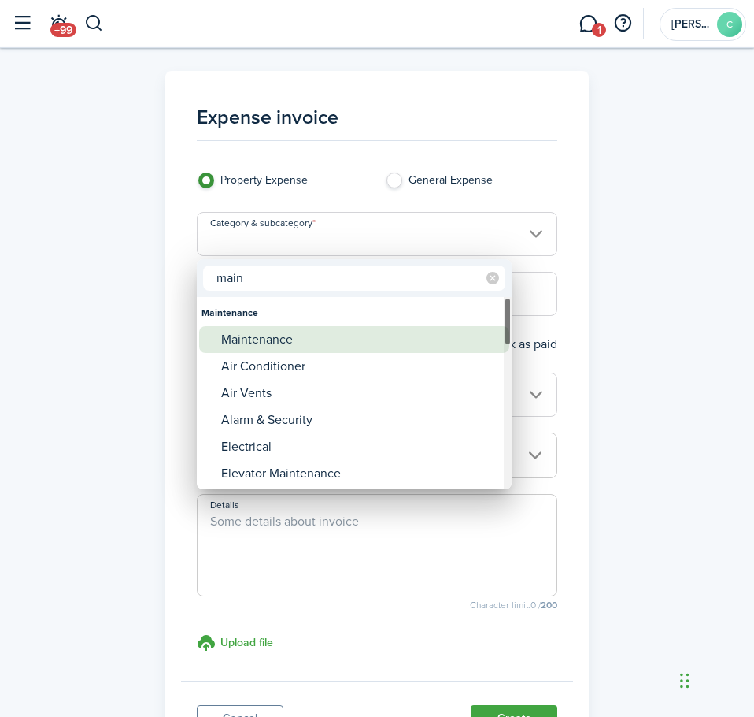
type input "main"
click at [258, 339] on div "Maintenance" at bounding box center [360, 339] width 279 height 27
type input "Maintenance"
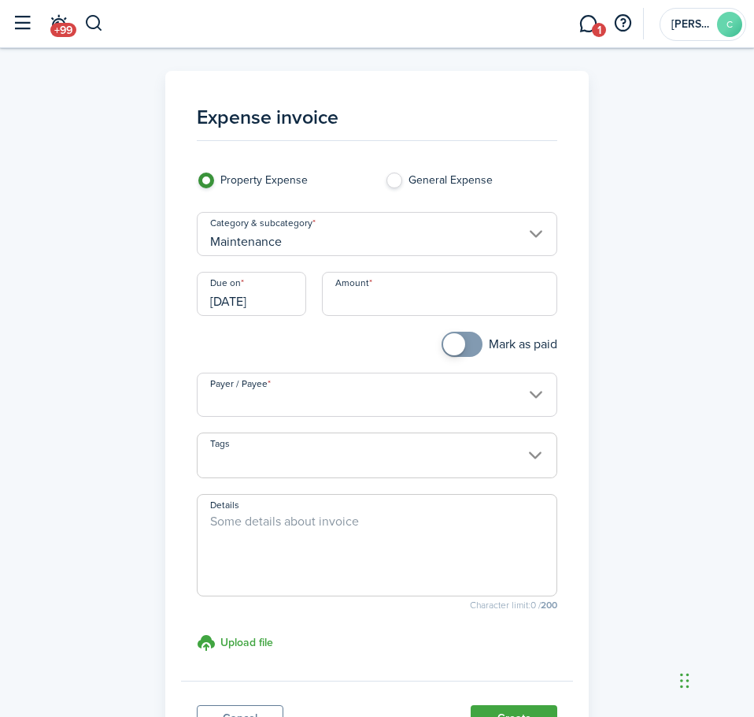
click at [364, 310] on input "Amount" at bounding box center [439, 294] width 235 height 44
type input "$500.00"
checkbox input "true"
click at [450, 347] on span at bounding box center [454, 344] width 22 height 22
click at [276, 405] on input "Payer / Payee" at bounding box center [377, 395] width 361 height 44
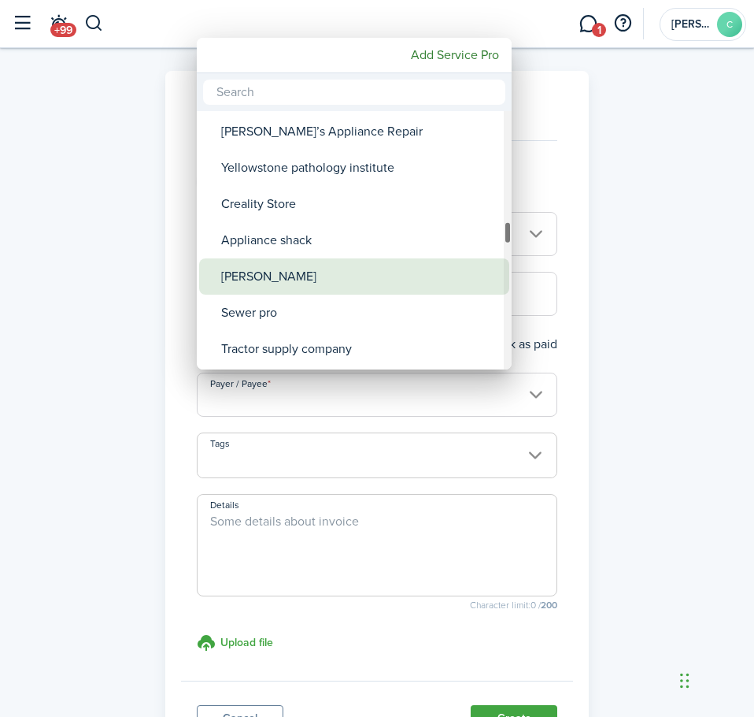
click at [320, 275] on div "[PERSON_NAME]" at bounding box center [360, 276] width 279 height 36
type input "[PERSON_NAME]"
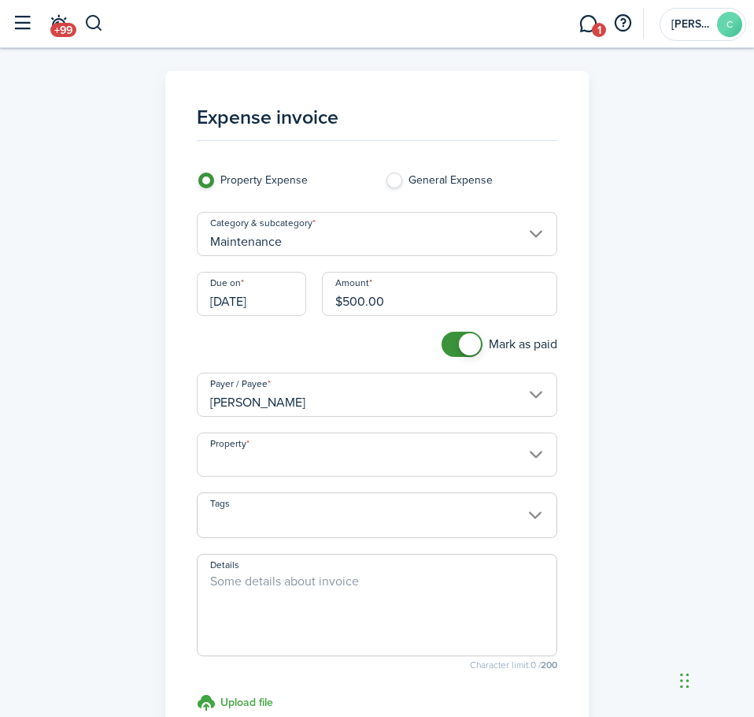
click at [237, 456] on input "Property" at bounding box center [377, 454] width 361 height 44
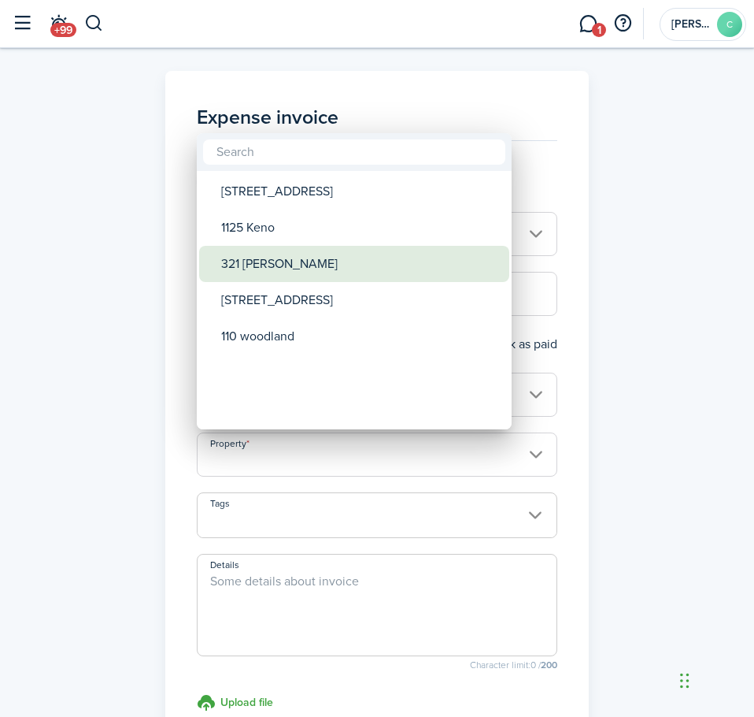
click at [252, 272] on div "321 [PERSON_NAME]" at bounding box center [360, 264] width 279 height 36
type input "321 [PERSON_NAME]"
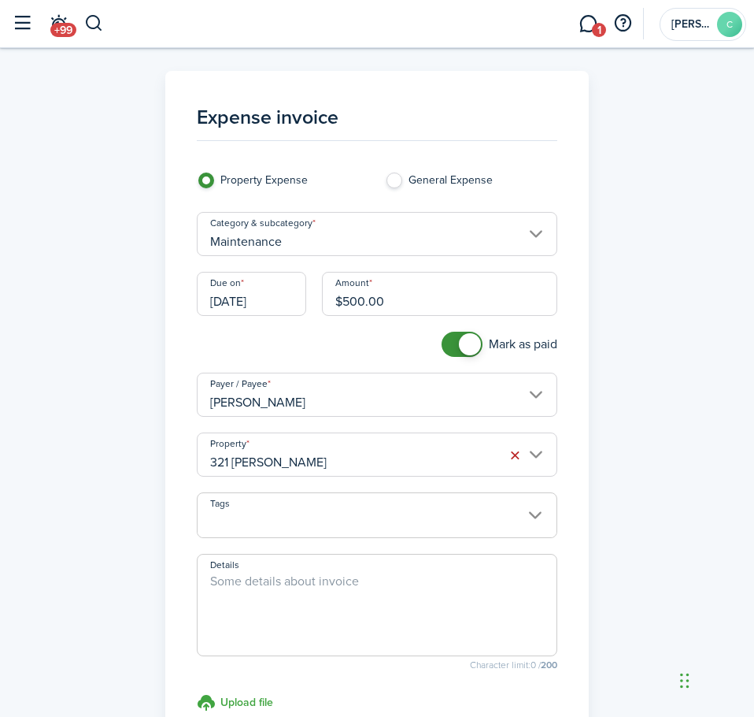
click at [148, 408] on div "Expense invoice Property Expense General Expense Category & subcategory Mainten…" at bounding box center [377, 447] width 754 height 752
click at [303, 587] on textarea "Details" at bounding box center [378, 610] width 360 height 76
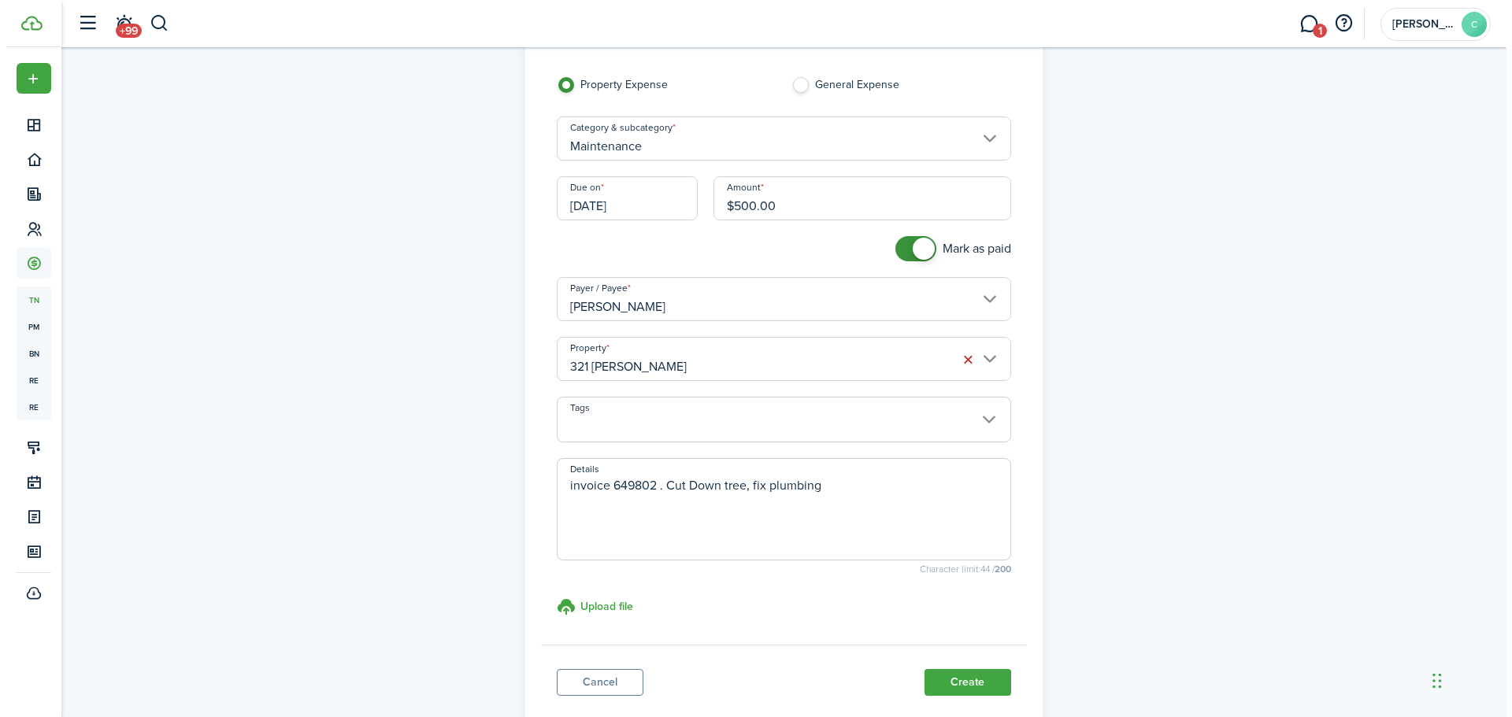
scroll to position [196, 0]
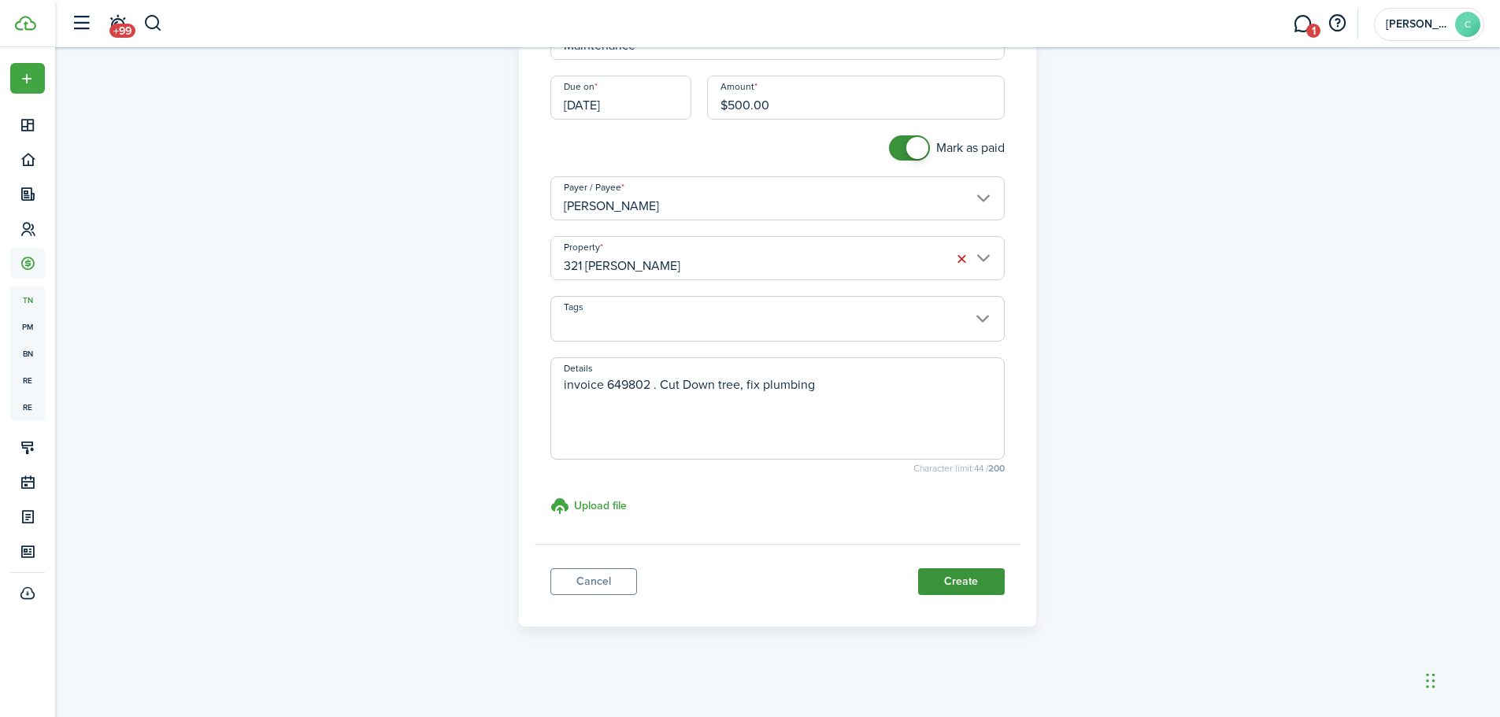
type textarea "invoice 649802 . Cut Down tree, fix plumbing"
click at [742, 580] on button "Create" at bounding box center [961, 582] width 87 height 27
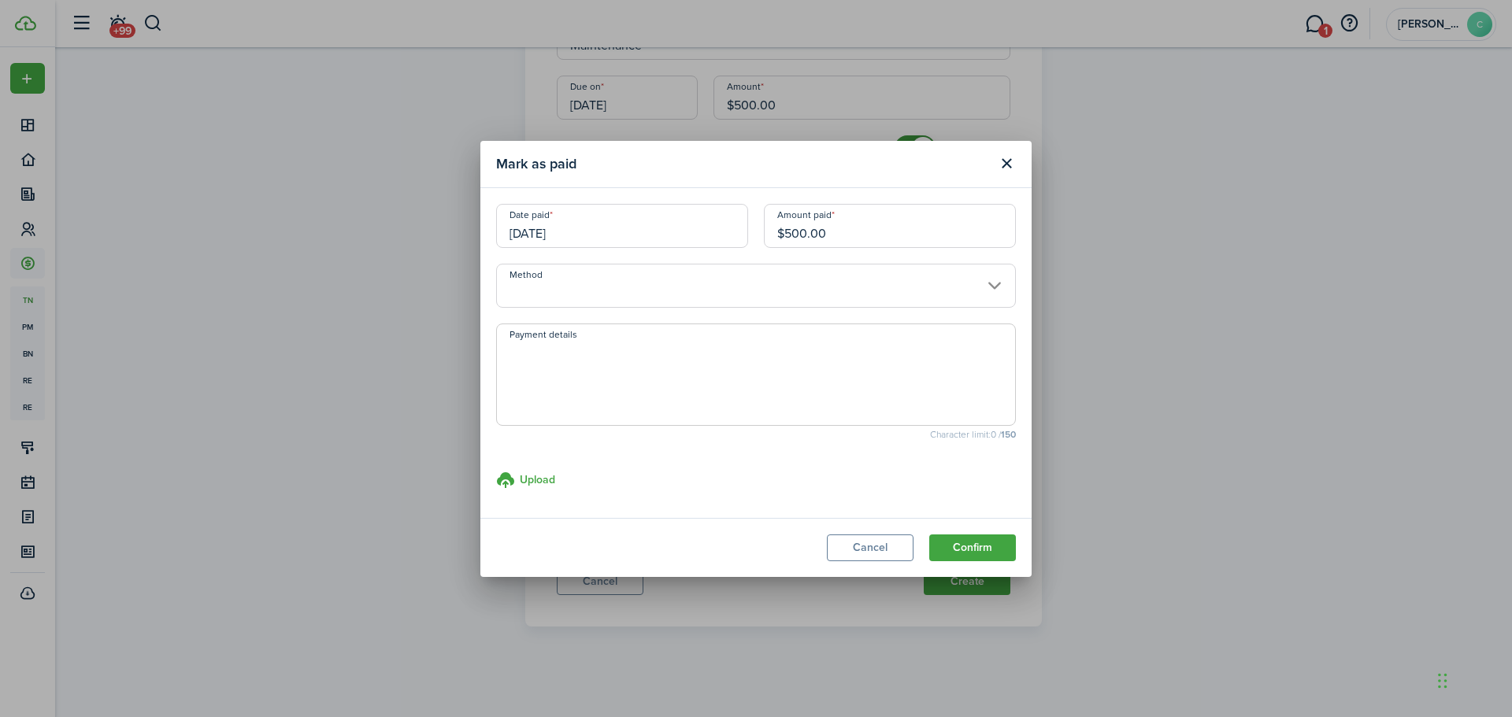
click at [582, 287] on input "Method" at bounding box center [756, 286] width 520 height 44
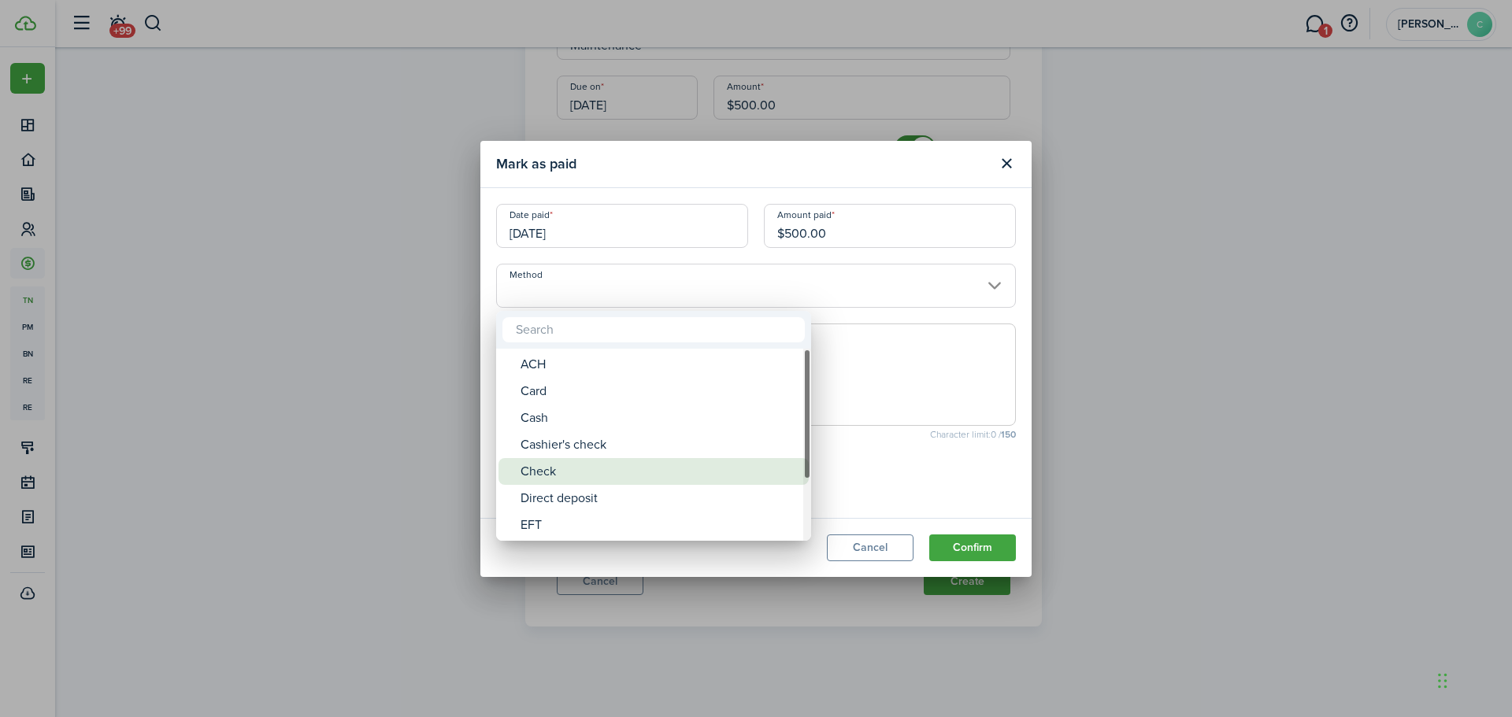
click at [549, 471] on div "Check" at bounding box center [660, 471] width 279 height 27
type input "Check"
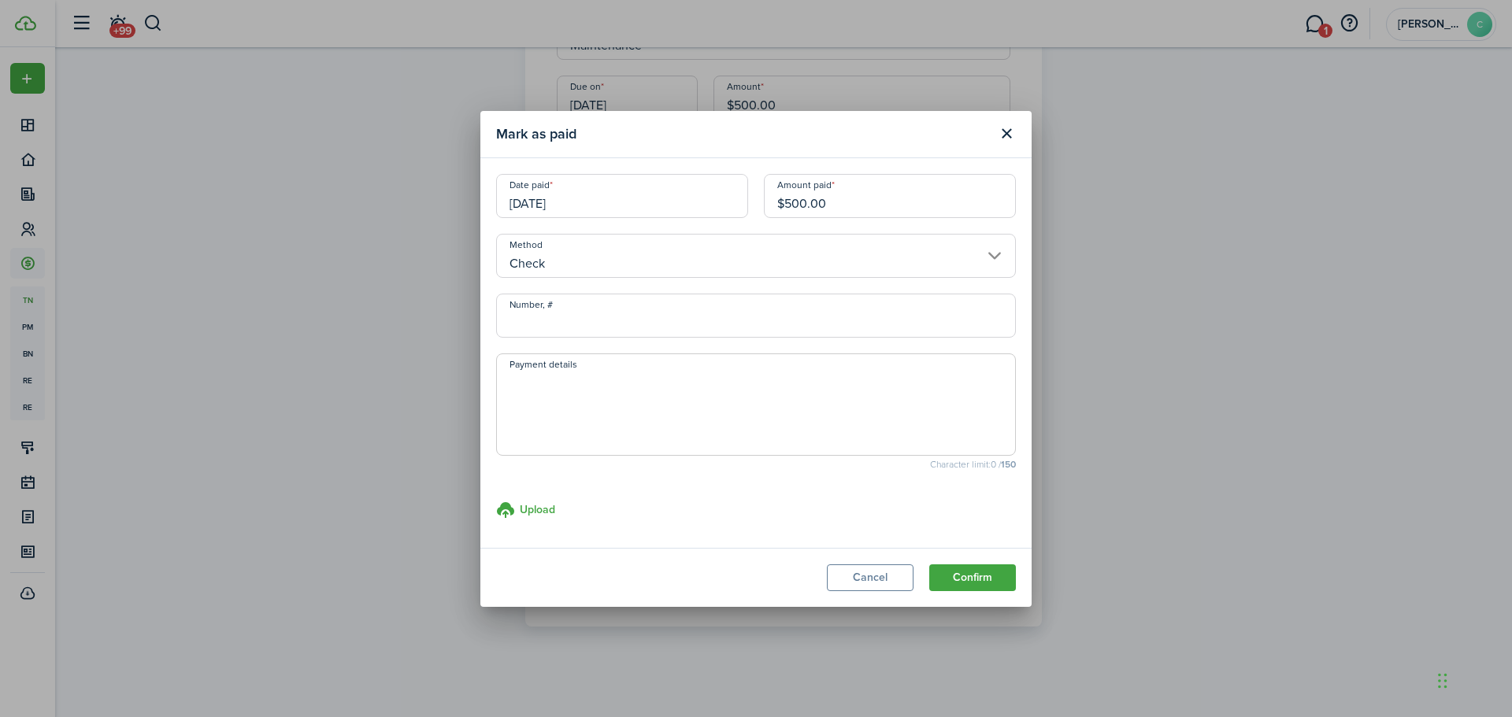
click at [589, 317] on input "Number, #" at bounding box center [756, 316] width 520 height 44
click at [742, 581] on button "Confirm" at bounding box center [972, 578] width 87 height 27
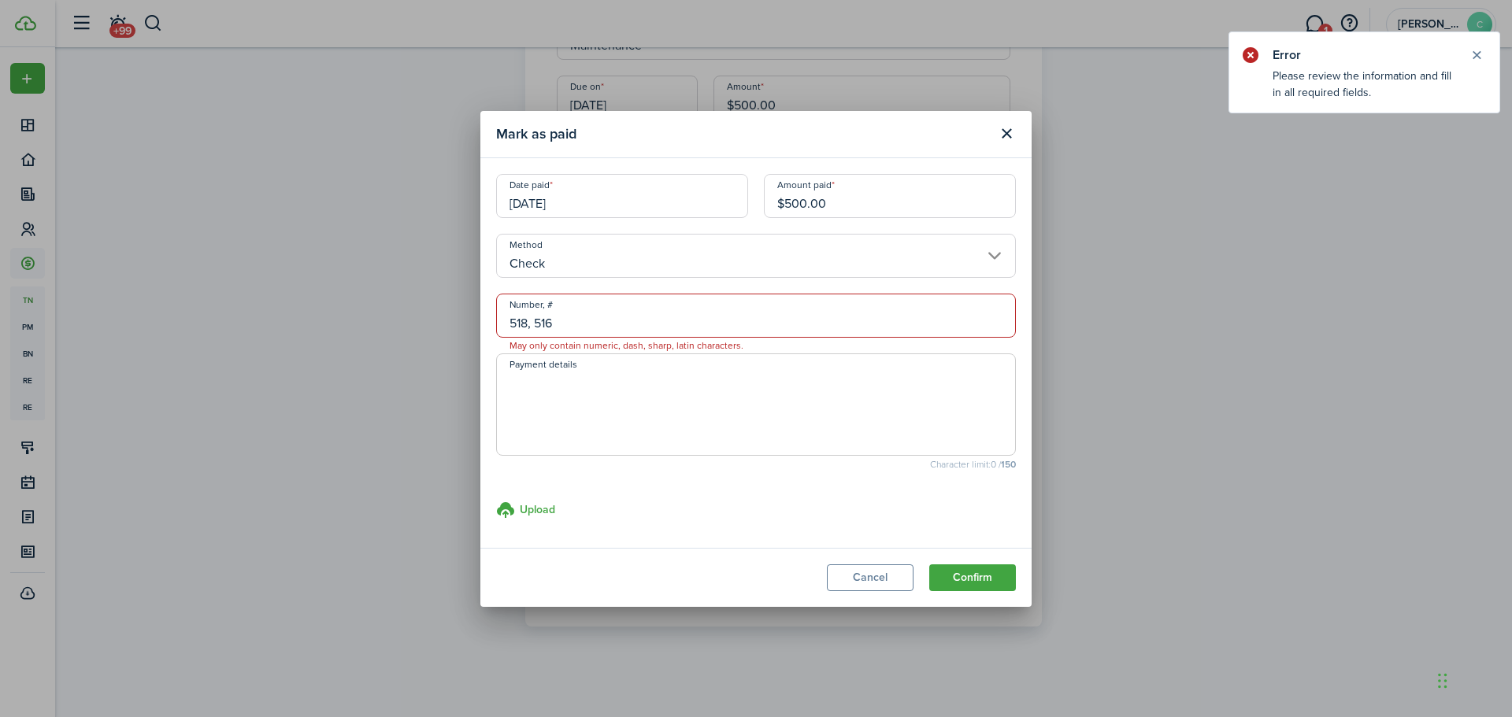
click at [564, 326] on input "518, 516" at bounding box center [756, 316] width 520 height 44
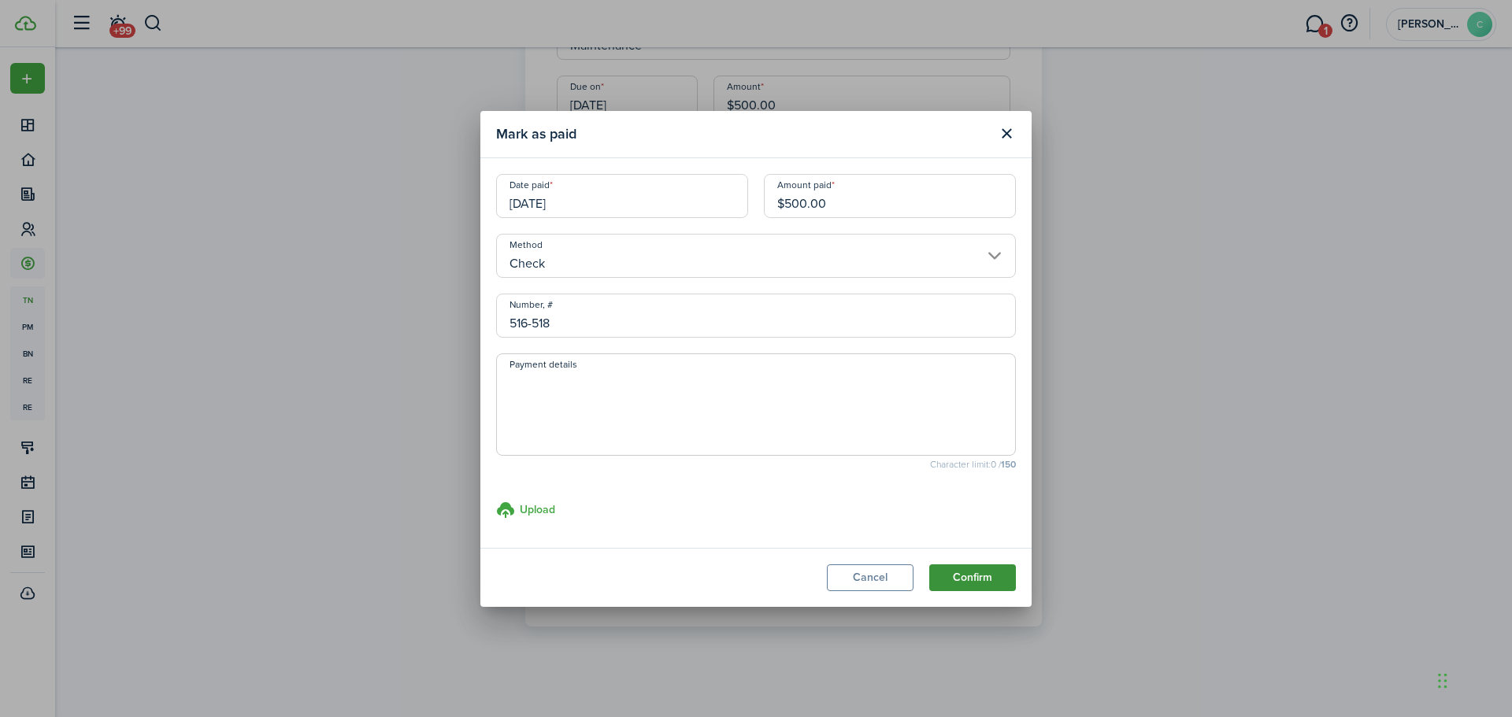
type input "516-518"
click at [742, 578] on button "Confirm" at bounding box center [972, 578] width 87 height 27
